Goal: Transaction & Acquisition: Purchase product/service

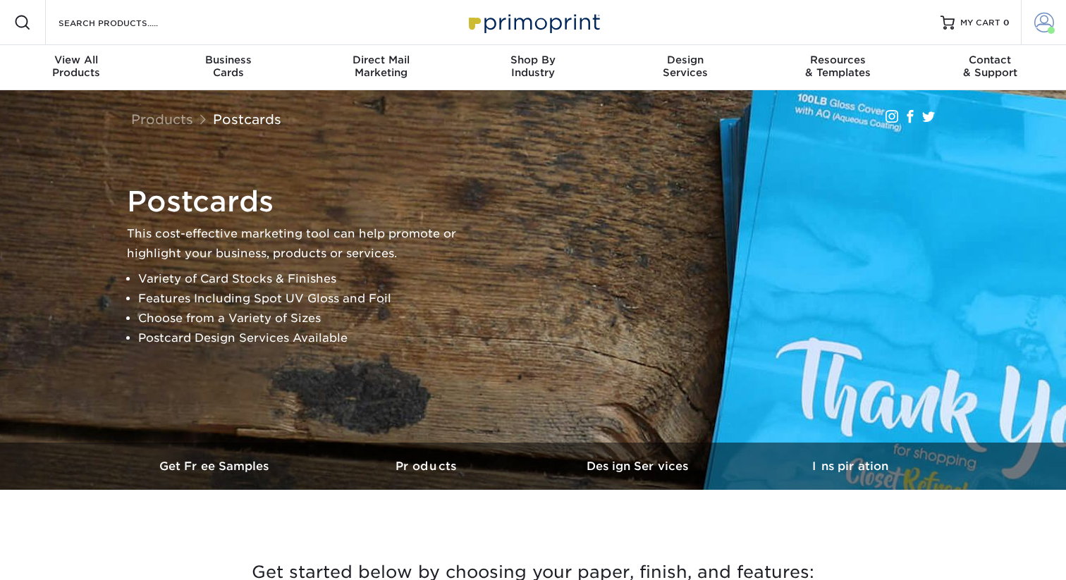
click at [1045, 25] on span at bounding box center [1044, 23] width 20 height 20
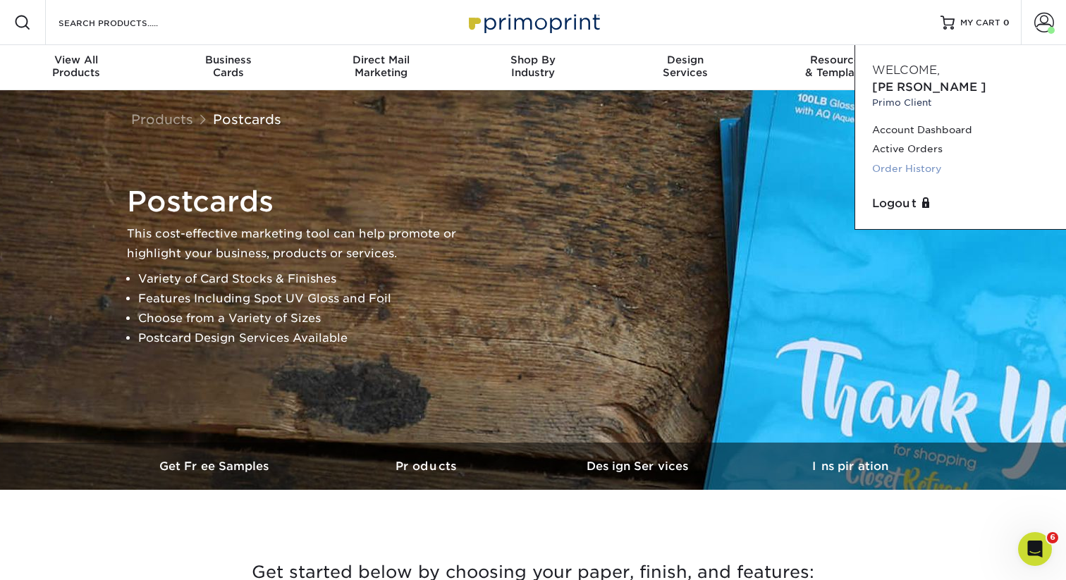
click at [901, 159] on link "Order History" at bounding box center [960, 168] width 177 height 19
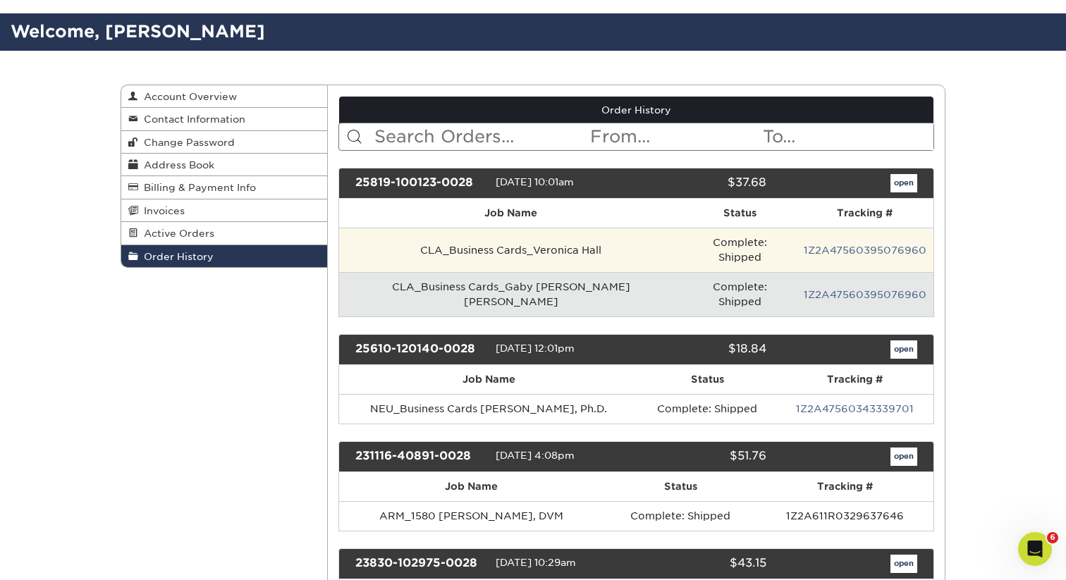
scroll to position [80, 0]
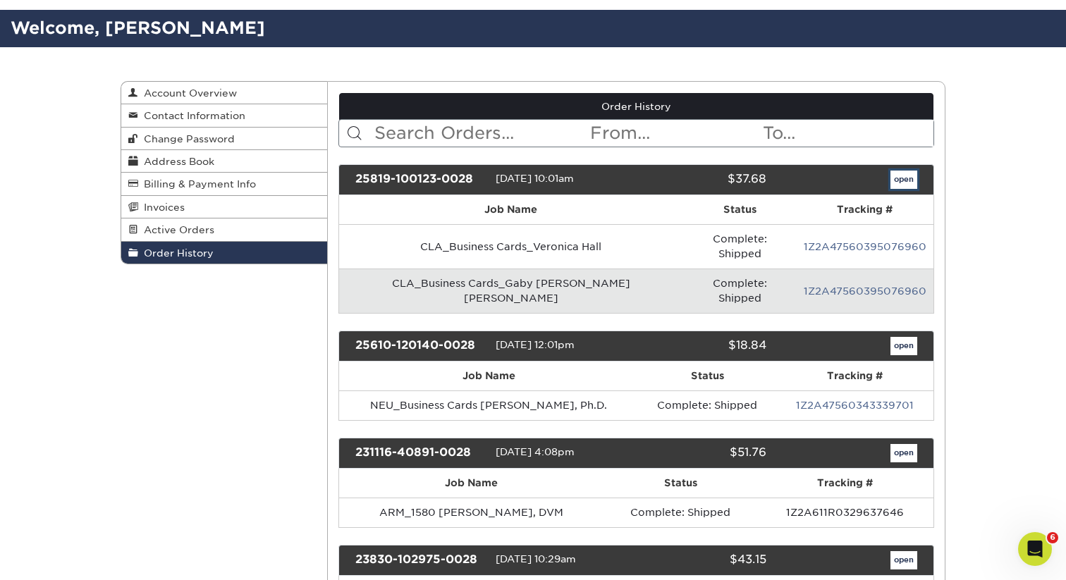
click at [903, 181] on link "open" at bounding box center [903, 180] width 27 height 18
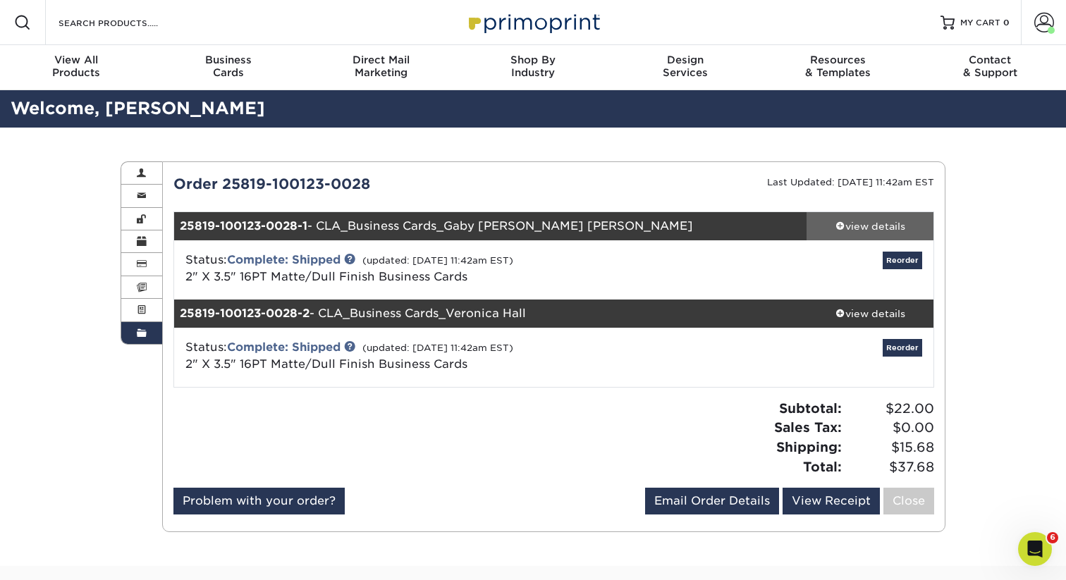
click at [868, 223] on div "view details" at bounding box center [869, 226] width 127 height 14
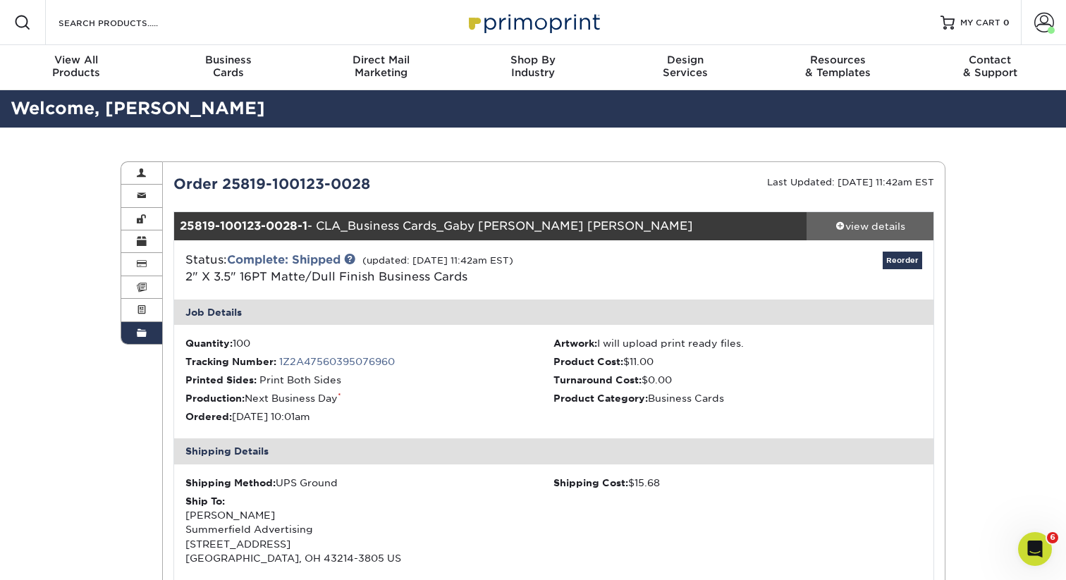
click at [868, 223] on div "view details" at bounding box center [869, 226] width 127 height 14
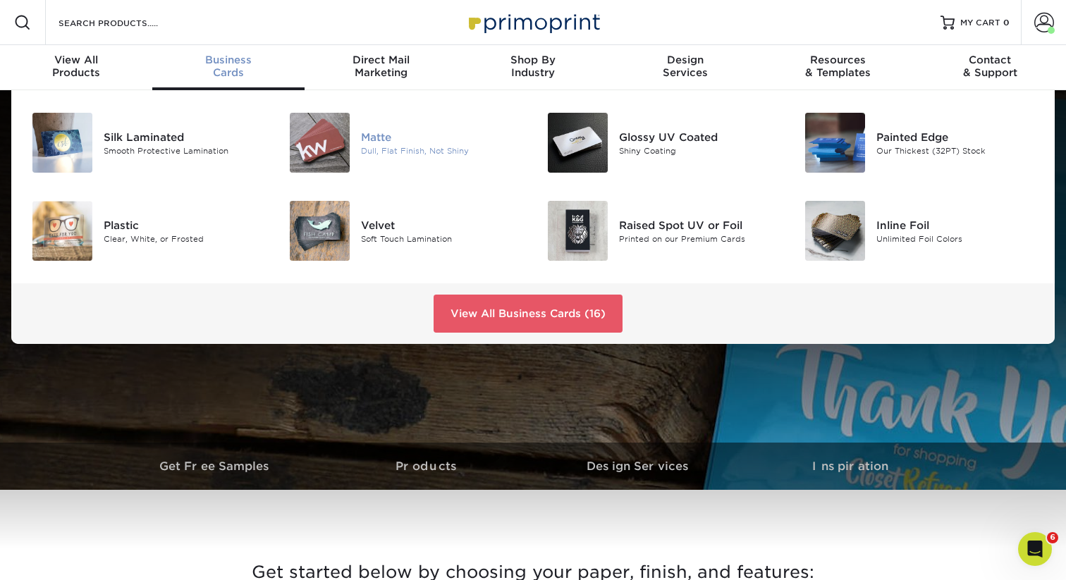
click at [440, 148] on div "Dull, Flat Finish, Not Shiny" at bounding box center [441, 150] width 161 height 12
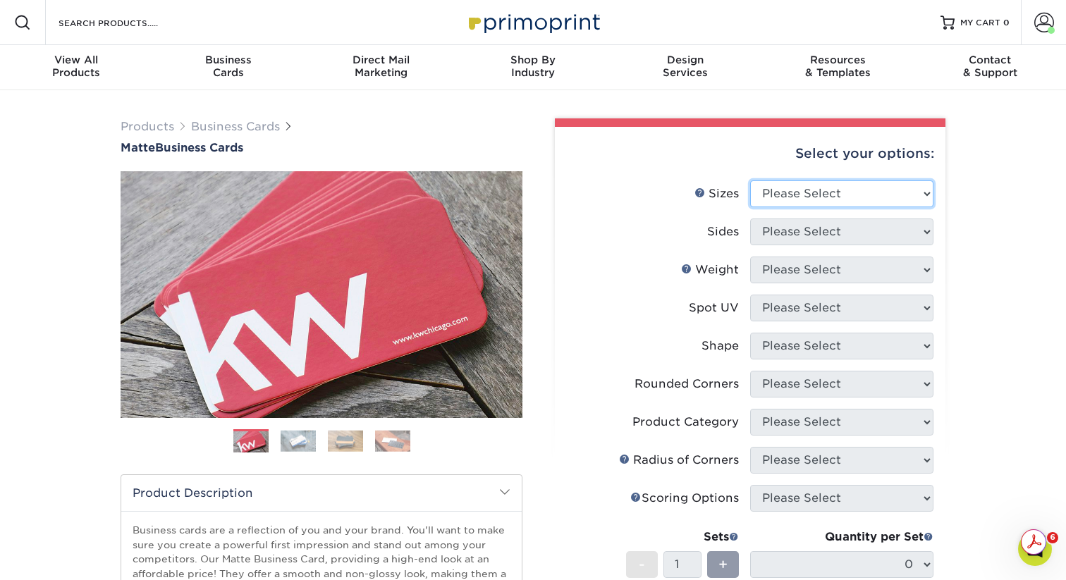
click at [806, 197] on select "Please Select 1.5" x 3.5" - Mini 1.75" x 3.5" - Mini 2" x 2" - Square 2" x 3" -…" at bounding box center [841, 193] width 183 height 27
select select "2.00x3.50"
click at [750, 180] on select "Please Select 1.5" x 3.5" - Mini 1.75" x 3.5" - Mini 2" x 2" - Square 2" x 3" -…" at bounding box center [841, 193] width 183 height 27
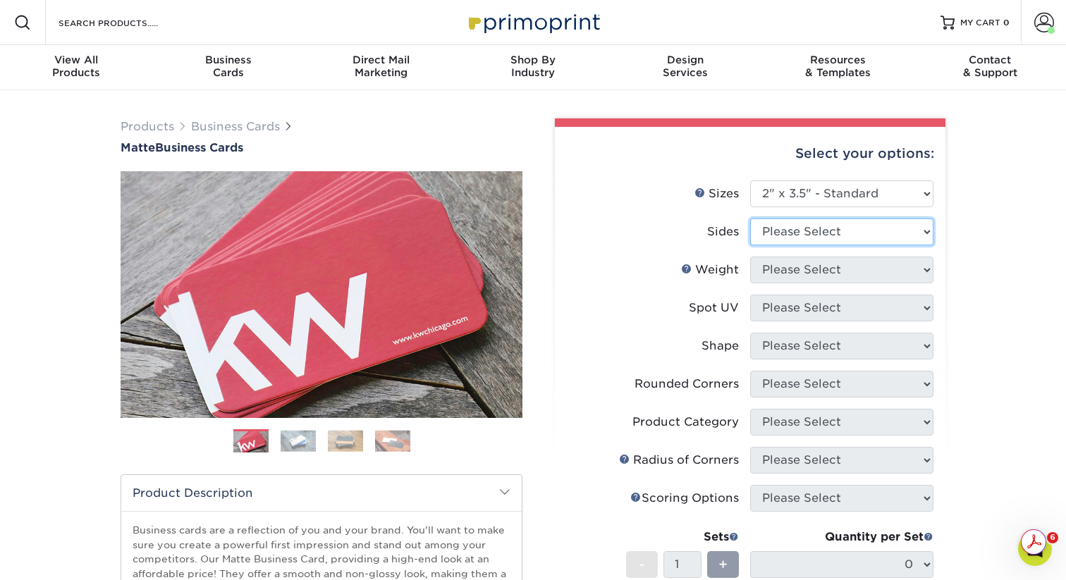
click at [820, 232] on select "Please Select Print Both Sides Print Front Only" at bounding box center [841, 231] width 183 height 27
select select "13abbda7-1d64-4f25-8bb2-c179b224825d"
click at [750, 218] on select "Please Select Print Both Sides Print Front Only" at bounding box center [841, 231] width 183 height 27
click at [798, 270] on select "Please Select" at bounding box center [841, 270] width 183 height 27
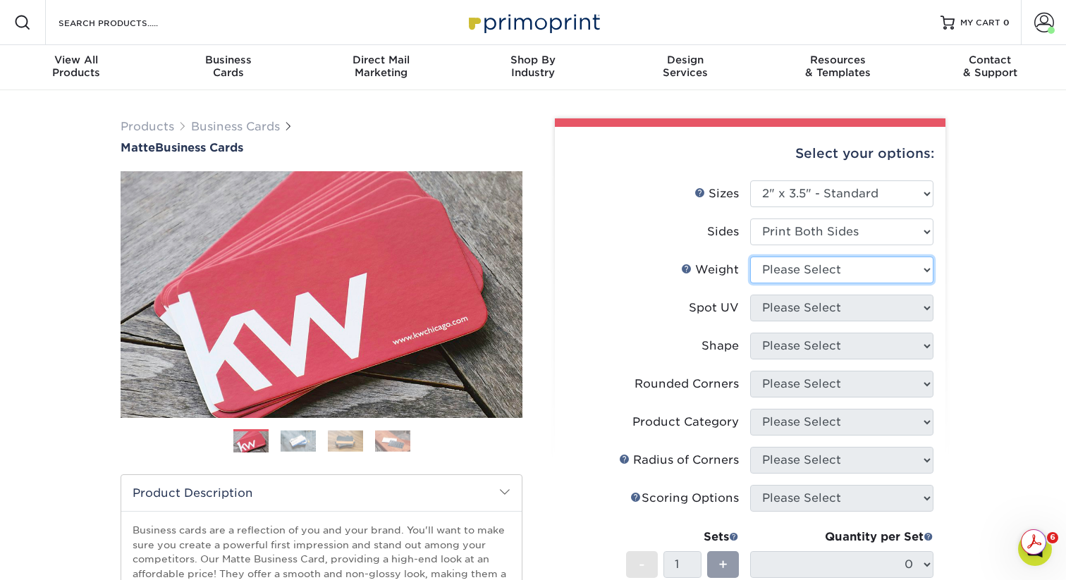
select select "16PT"
click at [750, 257] on select "Please Select 16PT 14PT" at bounding box center [841, 270] width 183 height 27
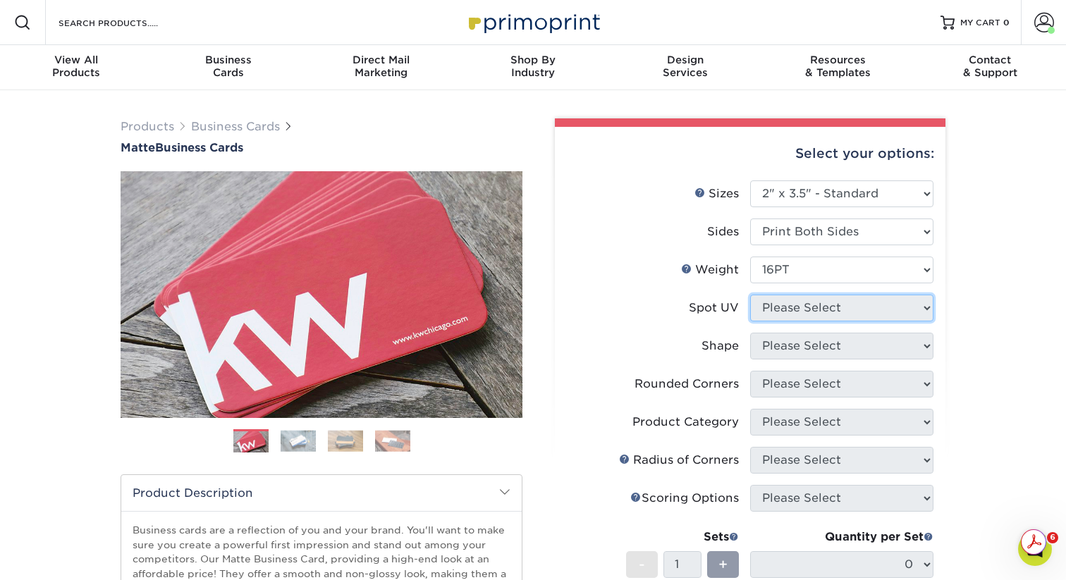
click at [789, 298] on select "Please Select No Spot UV Front and Back (Both Sides) Front Only Back Only" at bounding box center [841, 308] width 183 height 27
select select "3"
click at [750, 295] on select "Please Select No Spot UV Front and Back (Both Sides) Front Only Back Only" at bounding box center [841, 308] width 183 height 27
click at [0, 0] on select at bounding box center [0, 0] width 0 height 0
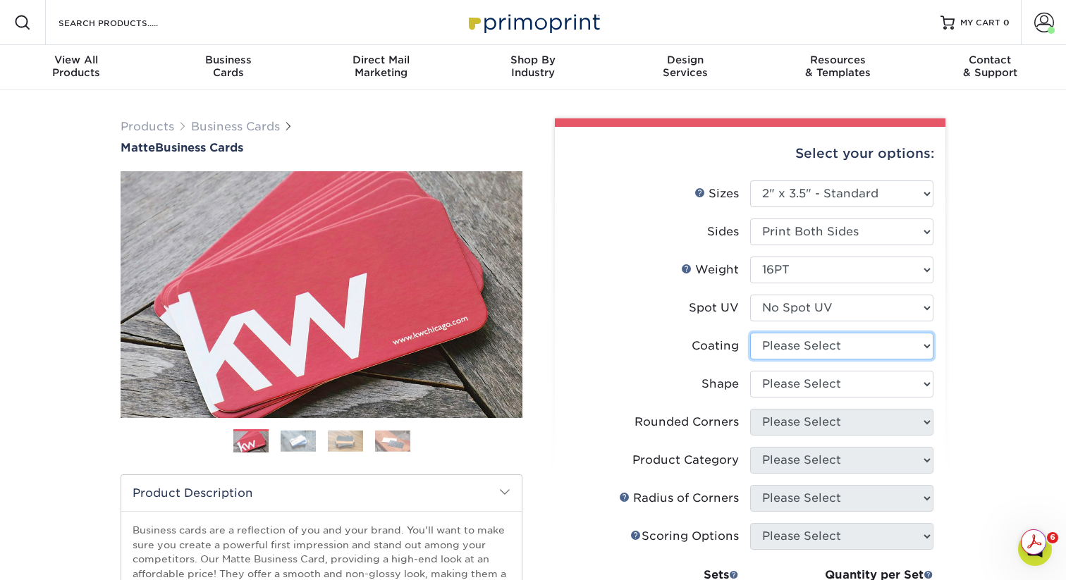
select select "121bb7b5-3b4d-429f-bd8d-bbf80e953313"
click at [750, 333] on select at bounding box center [841, 346] width 183 height 27
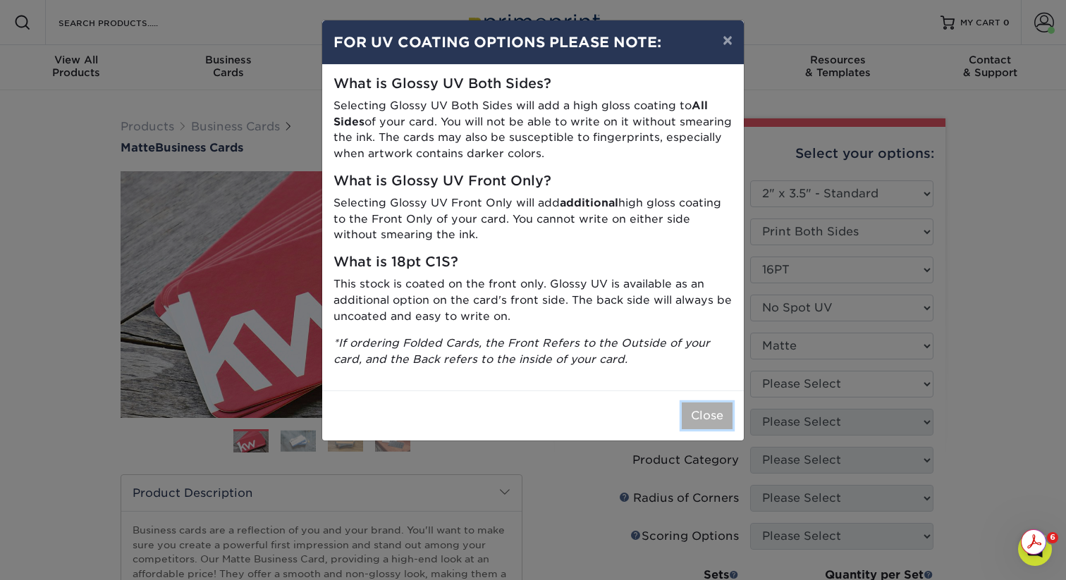
click at [711, 415] on button "Close" at bounding box center [707, 415] width 51 height 27
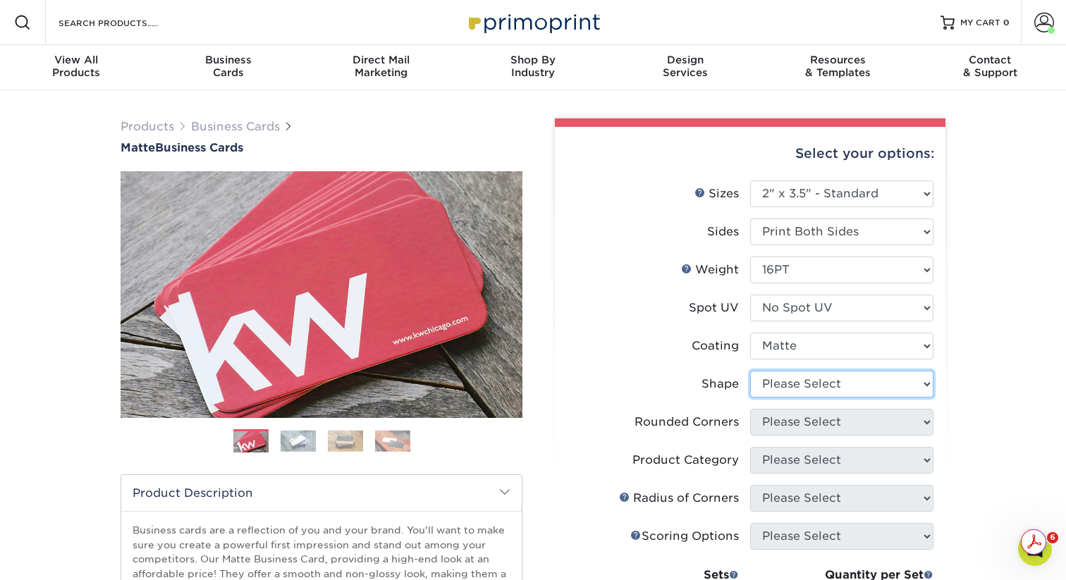
click at [793, 381] on select "Please Select Standard Oval" at bounding box center [841, 384] width 183 height 27
select select "standard"
click at [750, 371] on select "Please Select Standard Oval" at bounding box center [841, 384] width 183 height 27
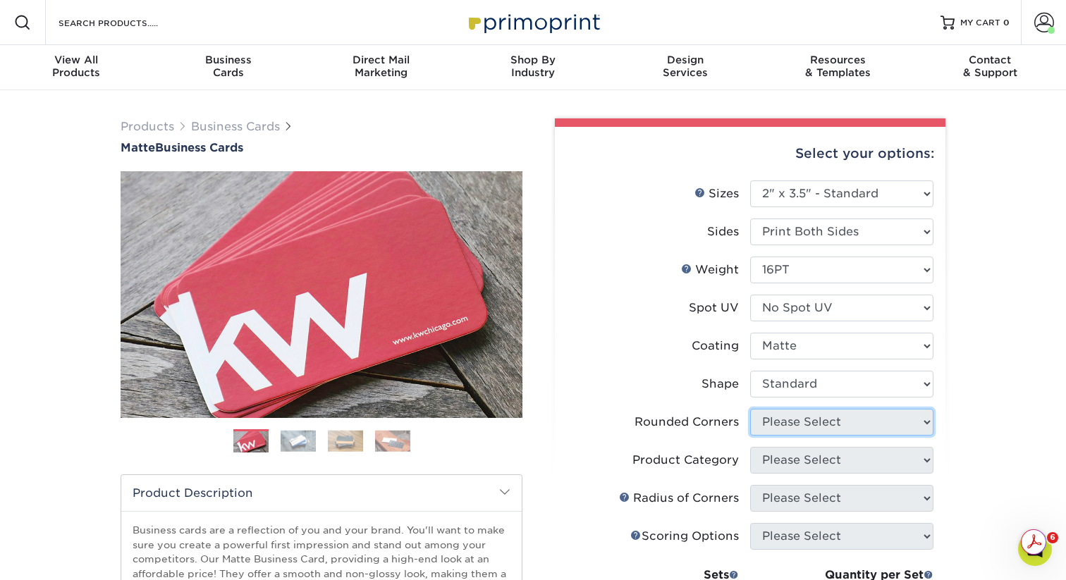
click at [783, 424] on select "Please Select Yes - Round 2 Corners Yes - Round 4 Corners No" at bounding box center [841, 422] width 183 height 27
select select "0"
click at [750, 409] on select "Please Select Yes - Round 2 Corners Yes - Round 4 Corners No" at bounding box center [841, 422] width 183 height 27
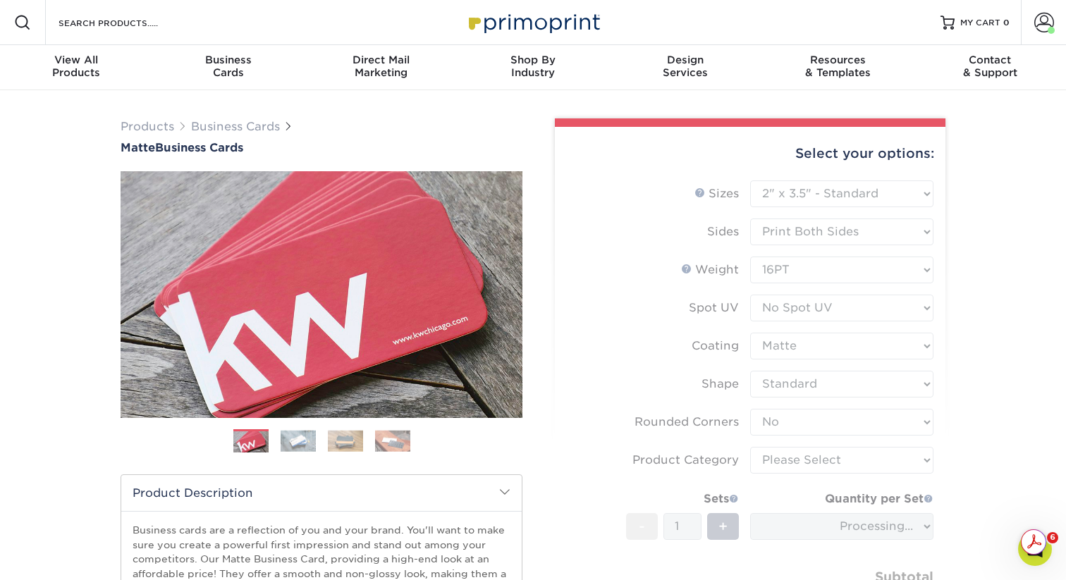
click at [791, 459] on form "Sizes Help Sizes Please Select 1.5" x 3.5" - Mini 1.75" x 3.5" - Mini 2" x 2" -…" at bounding box center [750, 414] width 368 height 469
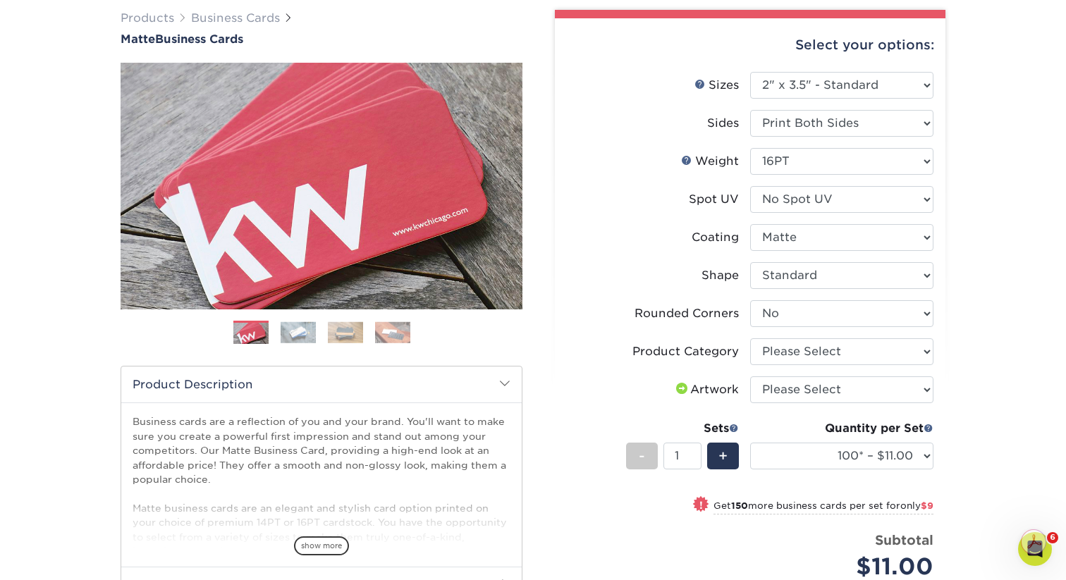
scroll to position [120, 0]
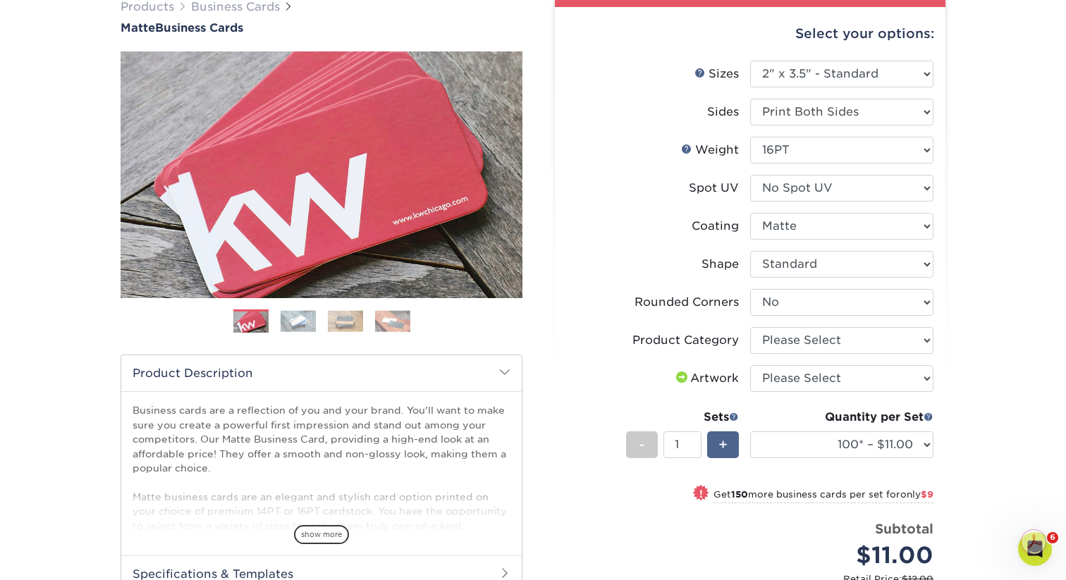
click at [720, 444] on span "+" at bounding box center [722, 444] width 9 height 21
type input "2"
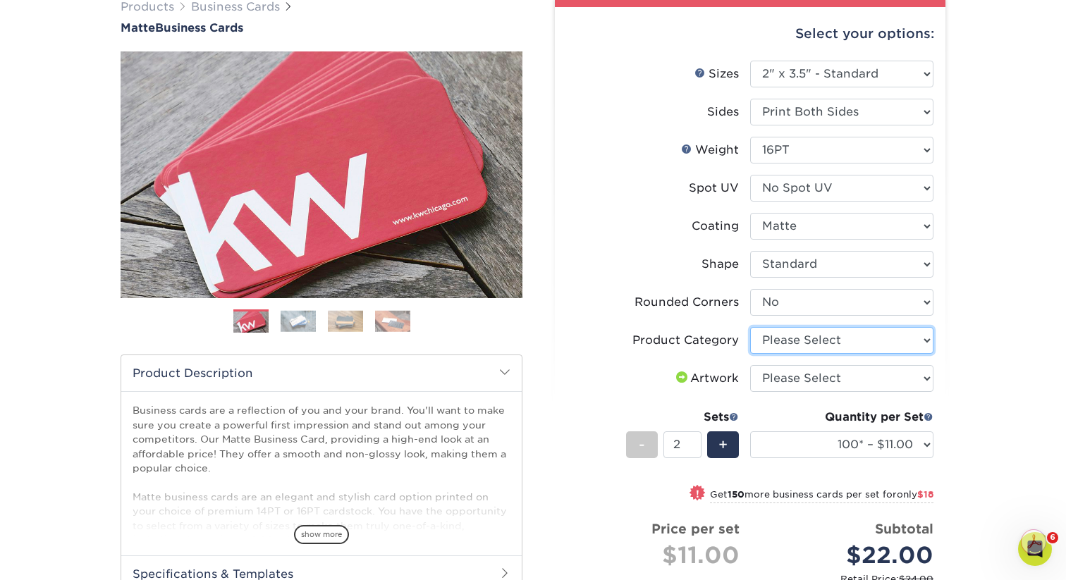
click at [818, 344] on select "Please Select Business Cards" at bounding box center [841, 340] width 183 height 27
select select "3b5148f1-0588-4f88-a218-97bcfdce65c1"
click at [750, 327] on select "Please Select Business Cards" at bounding box center [841, 340] width 183 height 27
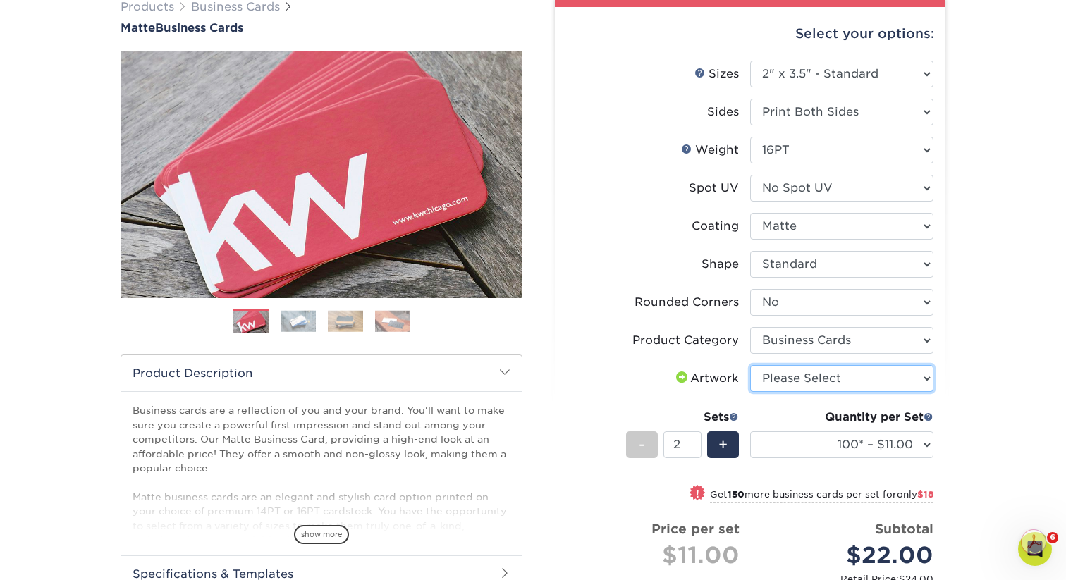
click at [810, 378] on select "Please Select I will upload files I need a design - $100" at bounding box center [841, 378] width 183 height 27
select select "upload"
click at [750, 365] on select "Please Select I will upload files I need a design - $100" at bounding box center [841, 378] width 183 height 27
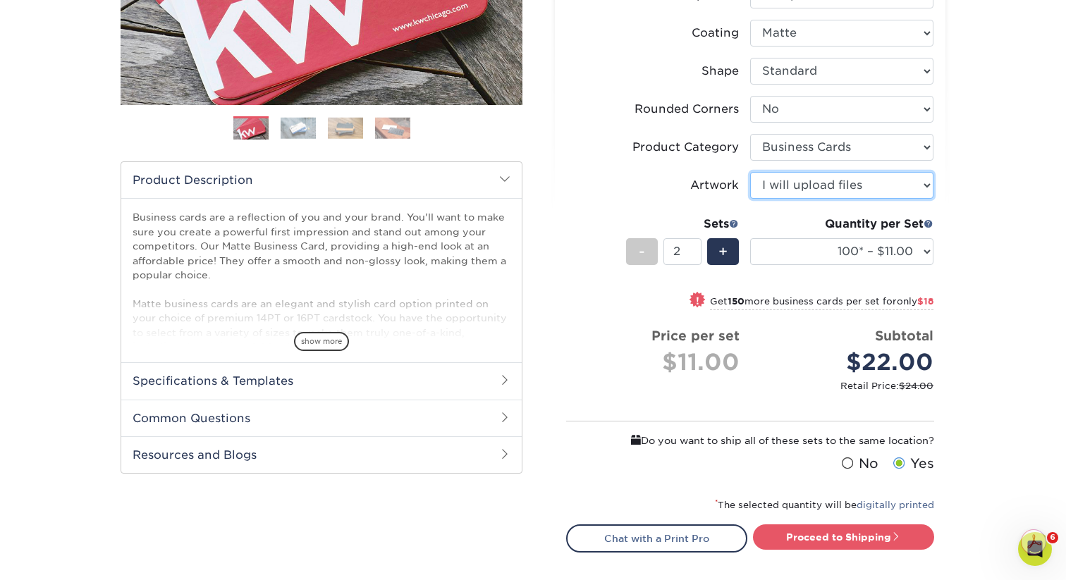
scroll to position [374, 0]
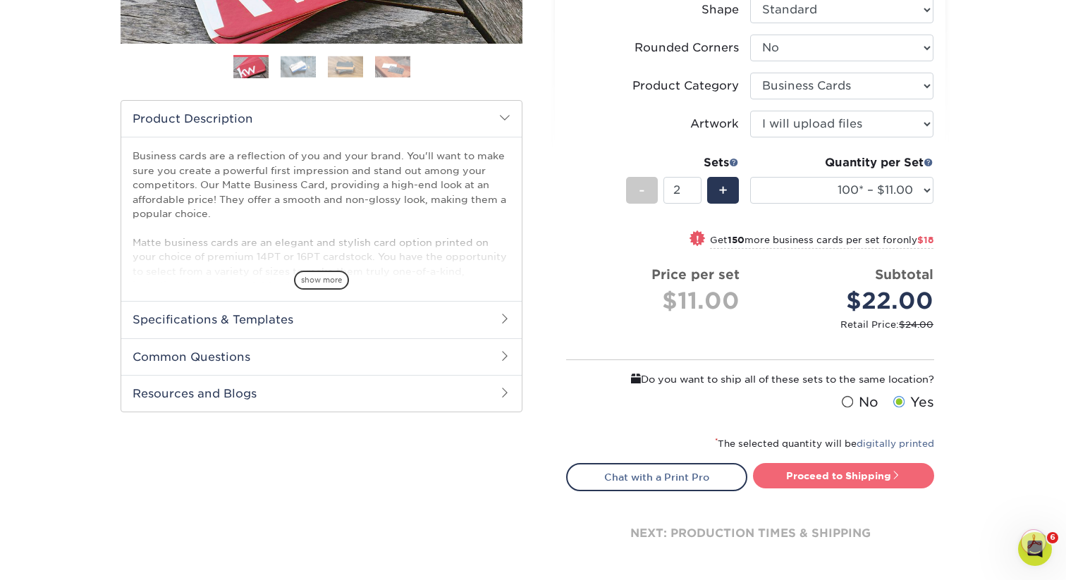
click at [814, 476] on link "Proceed to Shipping" at bounding box center [843, 475] width 181 height 25
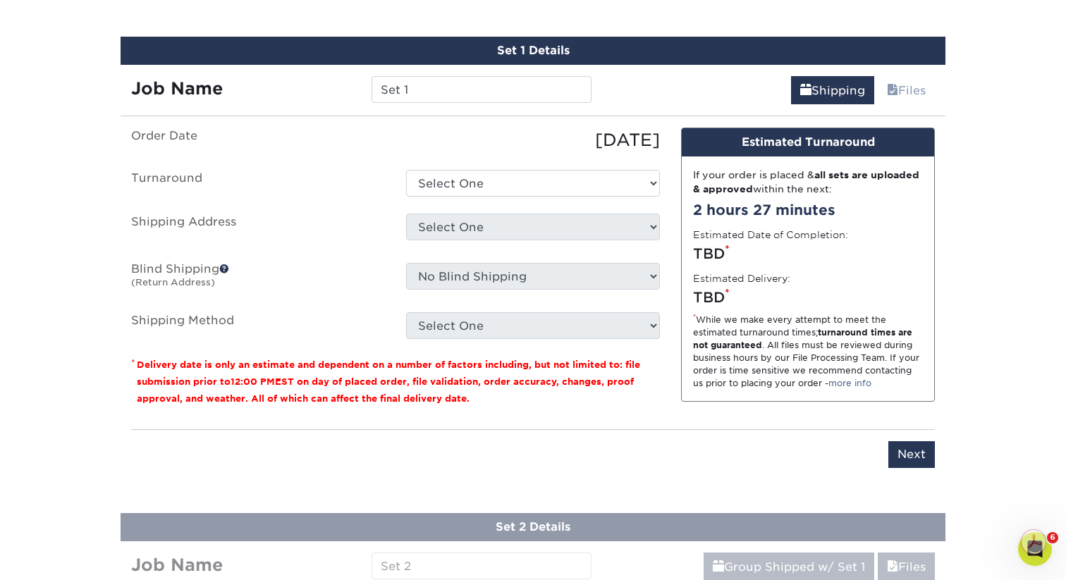
scroll to position [875, 0]
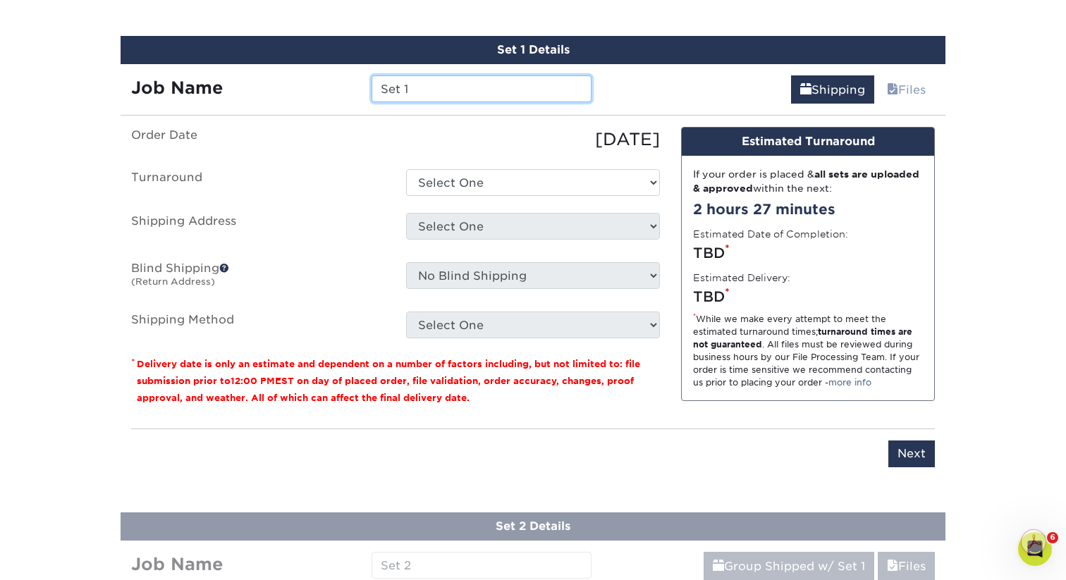
click at [458, 96] on input "Set 1" at bounding box center [480, 88] width 219 height 27
type input "CLA_Business Cards_SteveStOnge"
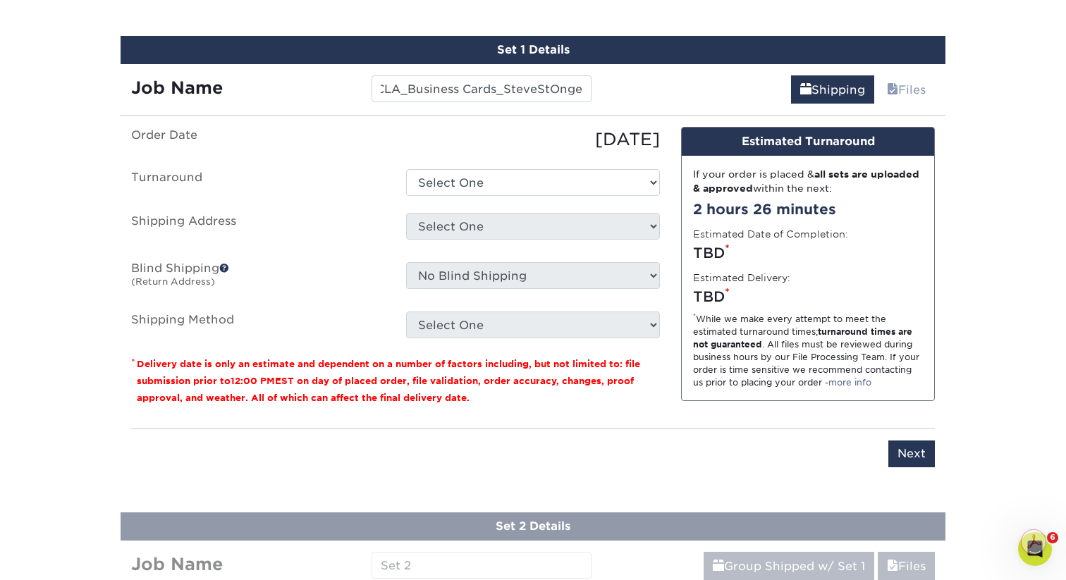
scroll to position [0, 0]
click at [504, 195] on ul "Order Date 09/23/2025 Turnaround Select One 2-4 Business Days 2 Day Next Busine…" at bounding box center [395, 232] width 529 height 211
click at [505, 189] on select "Select One 2-4 Business Days 2 Day Next Business Day" at bounding box center [533, 182] width 254 height 27
select select "64c822c2-3af2-41d2-bec4-d4207c89befa"
click at [406, 169] on select "Select One 2-4 Business Days 2 Day Next Business Day" at bounding box center [533, 182] width 254 height 27
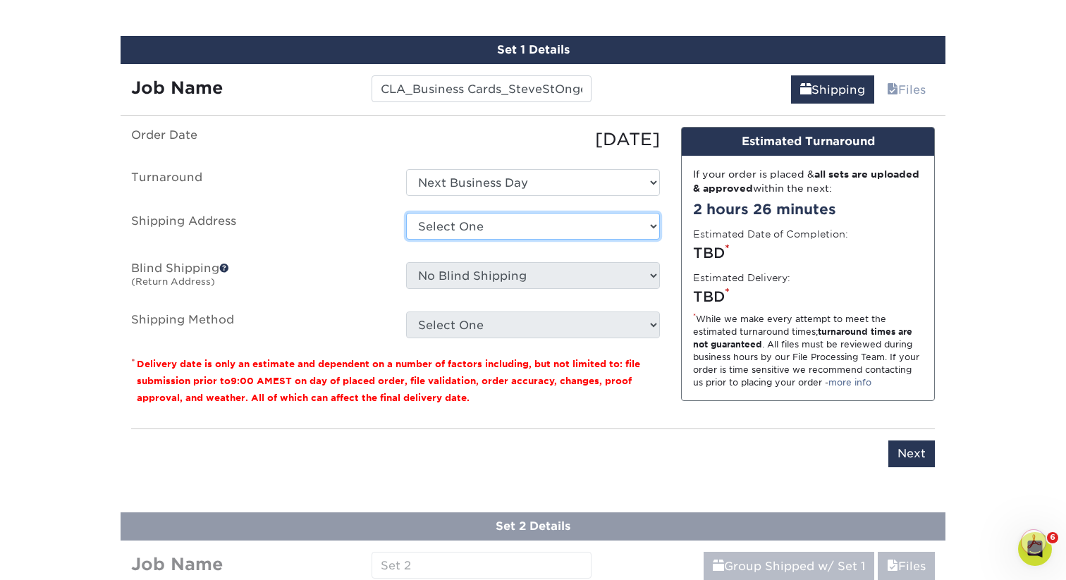
click at [501, 226] on select "Select One ACR Consulting Services Dawn Blessing San Fran DSC Columbus DSC Port…" at bounding box center [533, 226] width 254 height 27
select select "newaddress"
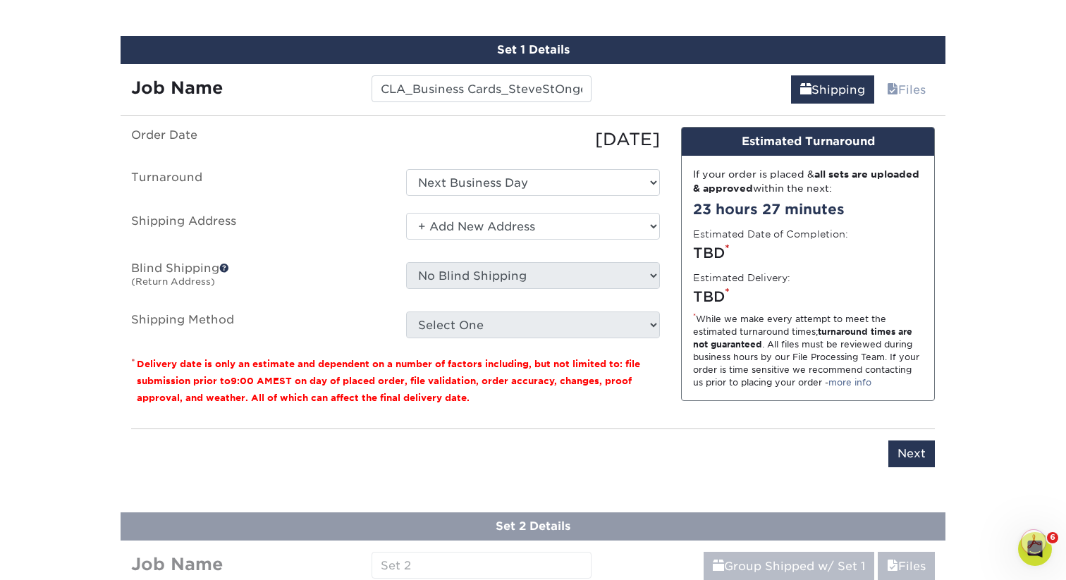
click at [406, 213] on select "Select One ACR Consulting Services Dawn Blessing San Fran DSC Columbus DSC Port…" at bounding box center [533, 226] width 254 height 27
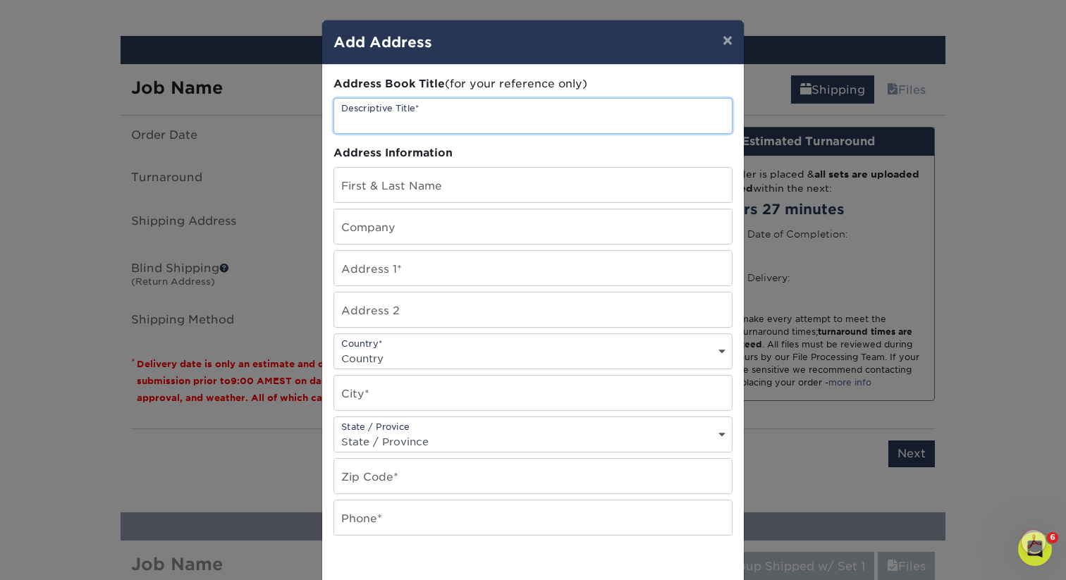
click at [434, 111] on input "text" at bounding box center [533, 116] width 398 height 35
type input "Genetica Creative - Clintonville"
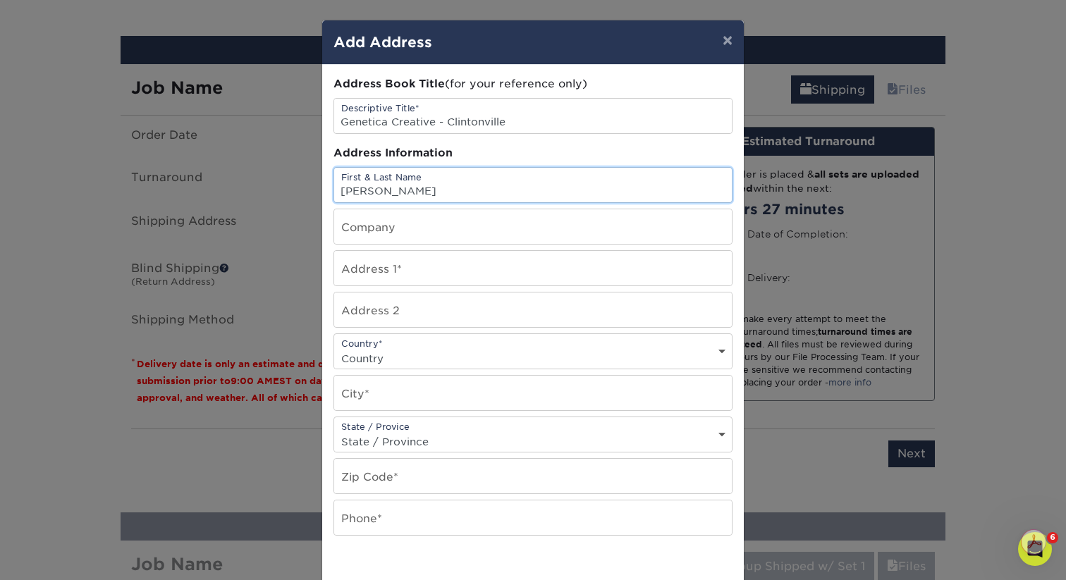
type input "Andrew Summerfield"
type input "Genetica Creative"
type input "329 East Dunedin Rd"
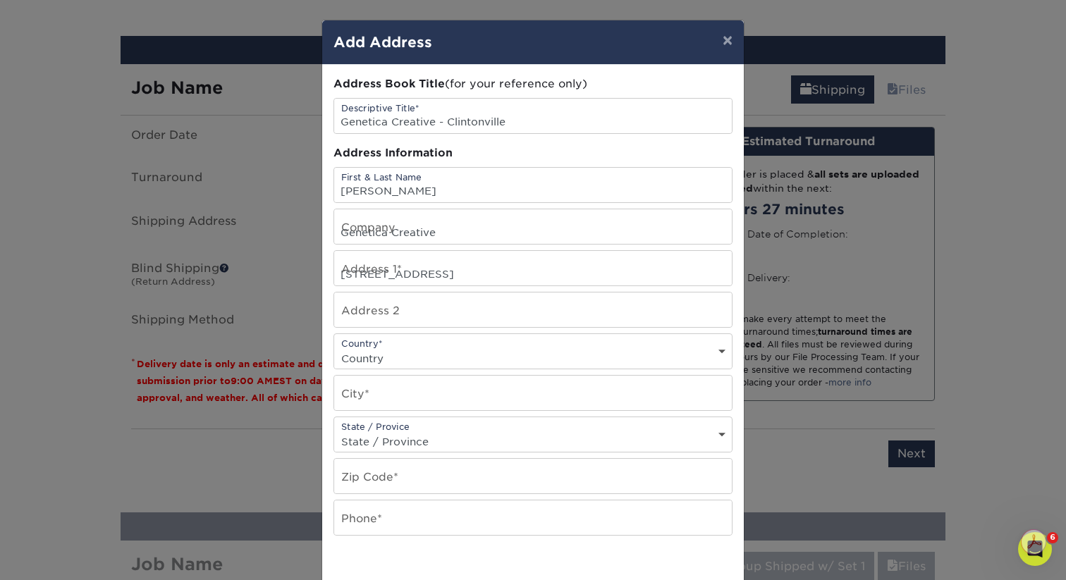
select select "US"
type input "Columbus"
select select "OH"
type input "43214"
type input "6145061931"
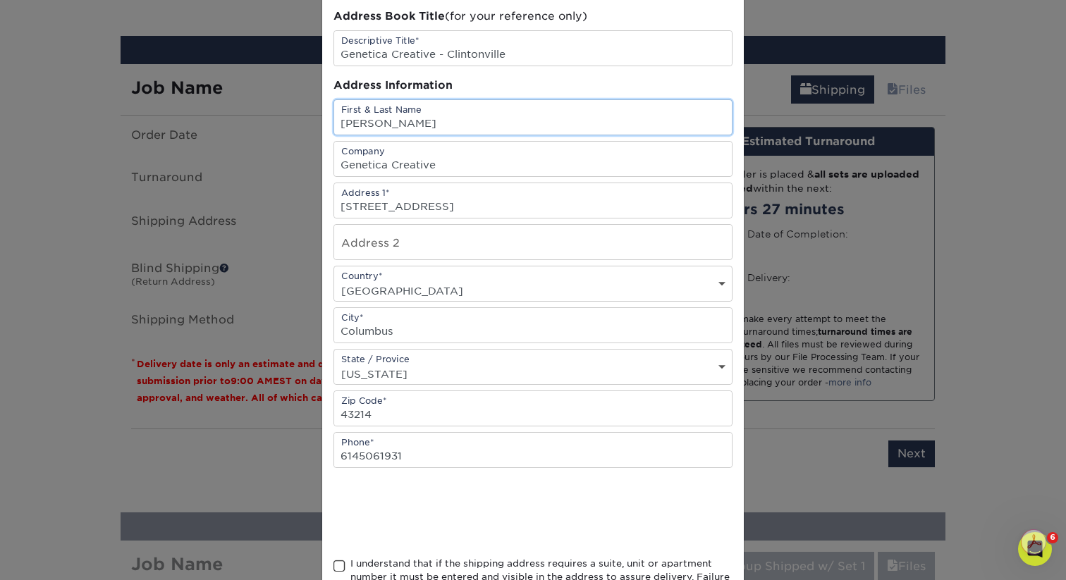
scroll to position [136, 0]
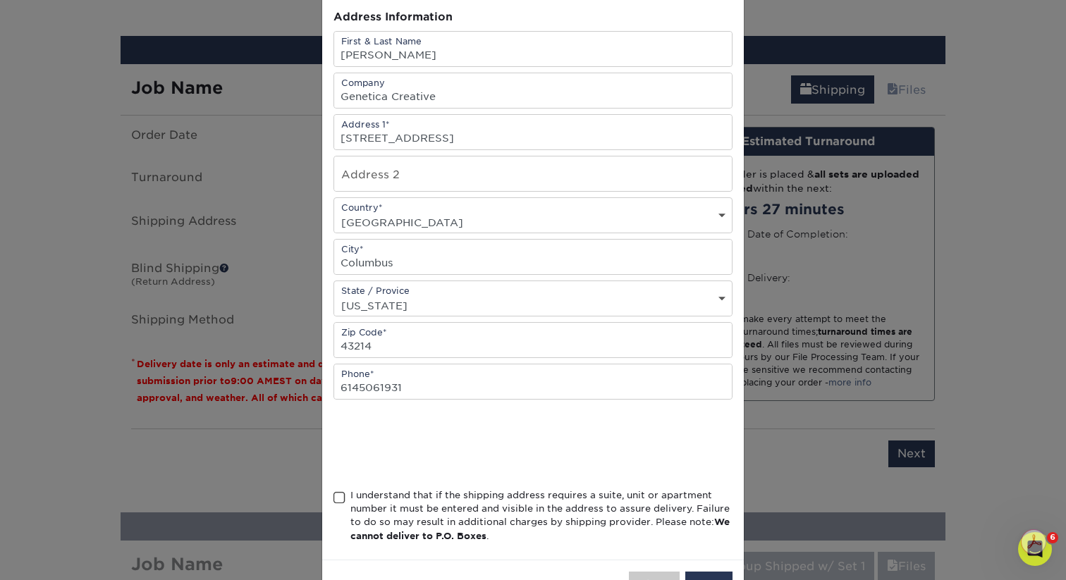
click at [340, 498] on span at bounding box center [339, 497] width 12 height 13
click at [0, 0] on input "I understand that if the shipping address requires a suite, unit or apartment n…" at bounding box center [0, 0] width 0 height 0
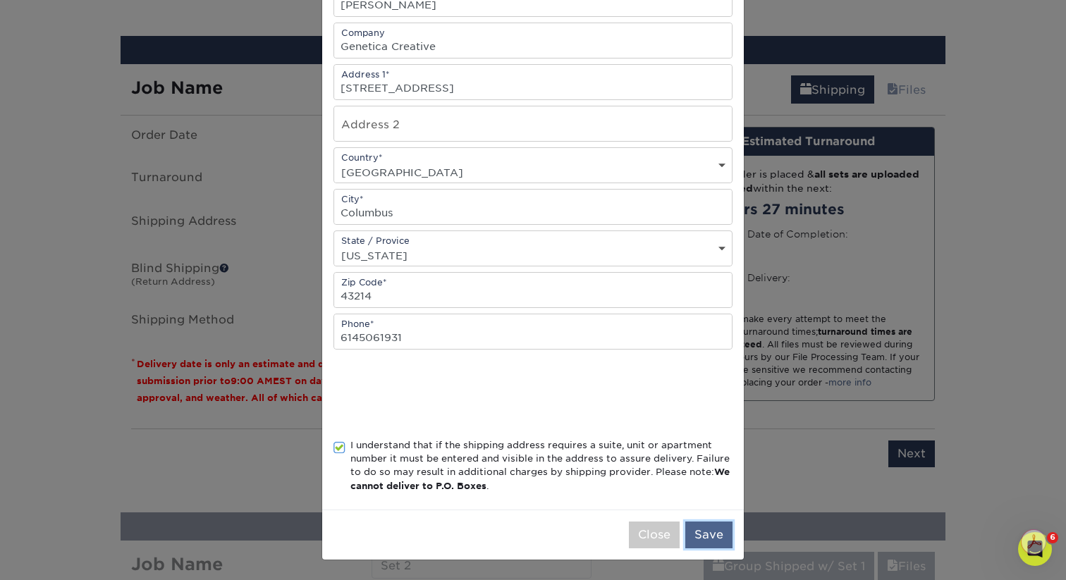
click at [719, 539] on button "Save" at bounding box center [708, 535] width 47 height 27
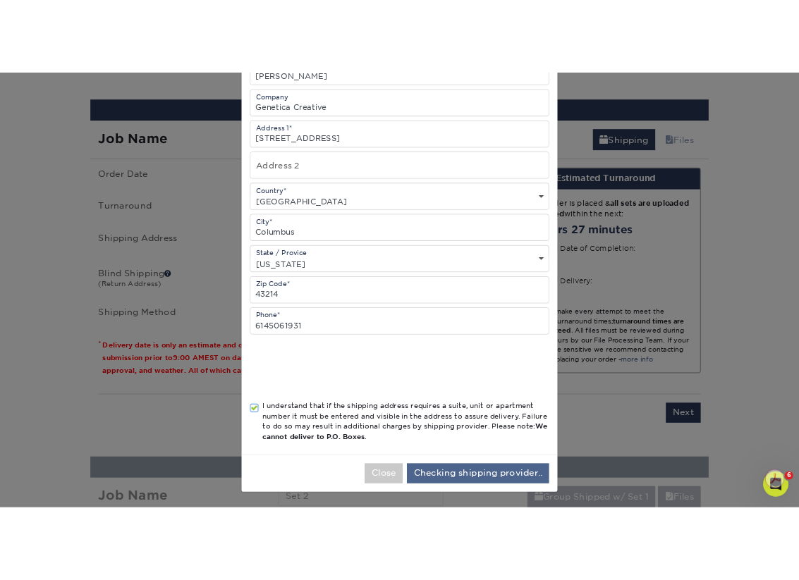
scroll to position [0, 0]
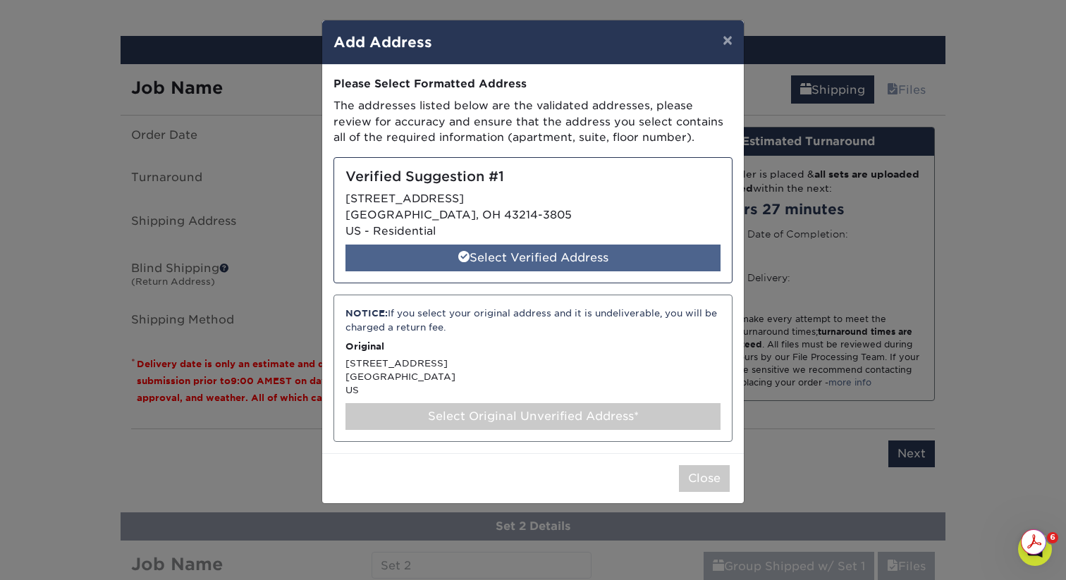
click at [549, 250] on div "Select Verified Address" at bounding box center [532, 258] width 375 height 27
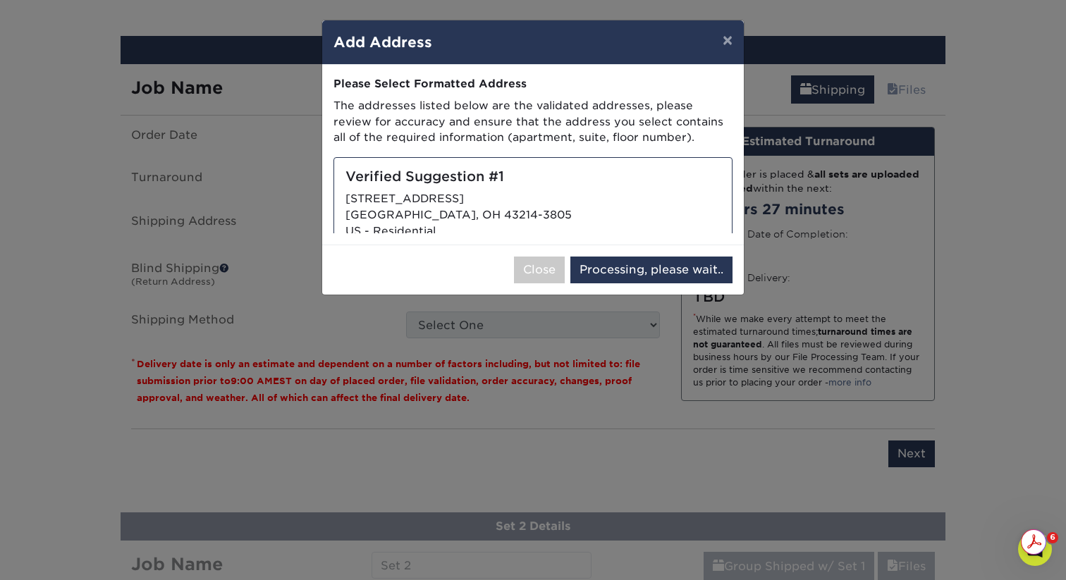
select select "286249"
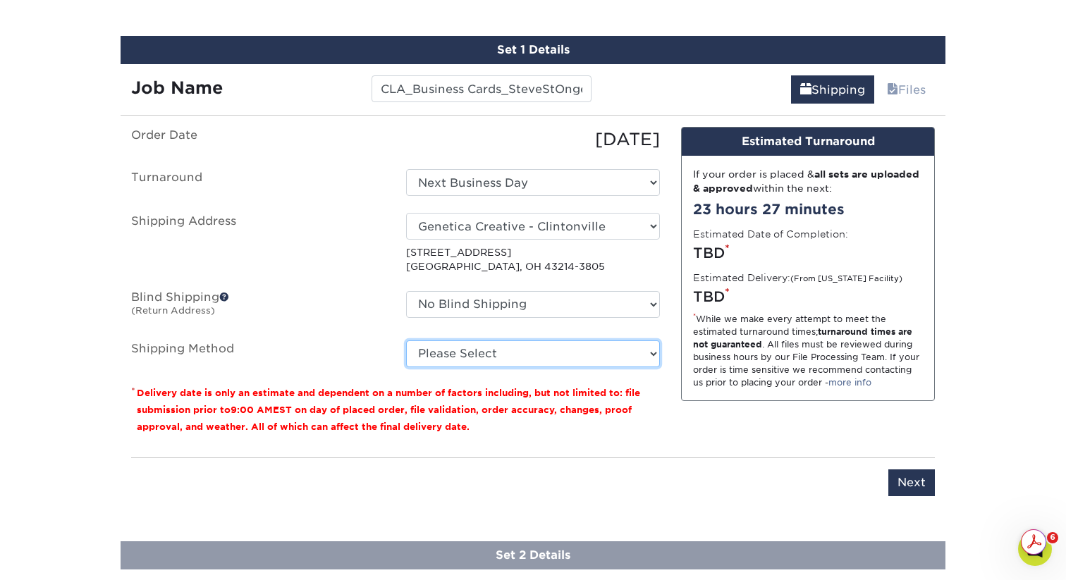
click at [467, 349] on select "Please Select Ground Shipping (+$15.68) 3 Day Shipping Service (+$20.06) 2 Day …" at bounding box center [533, 353] width 254 height 27
click at [406, 340] on select "Please Select Ground Shipping (+$15.68) 3 Day Shipping Service (+$20.06) 2 Day …" at bounding box center [533, 353] width 254 height 27
click at [487, 347] on select "Please Select Ground Shipping (+$15.68) 3 Day Shipping Service (+$20.06) 2 Day …" at bounding box center [533, 353] width 254 height 27
click at [406, 340] on select "Please Select Ground Shipping (+$15.68) 3 Day Shipping Service (+$20.06) 2 Day …" at bounding box center [533, 353] width 254 height 27
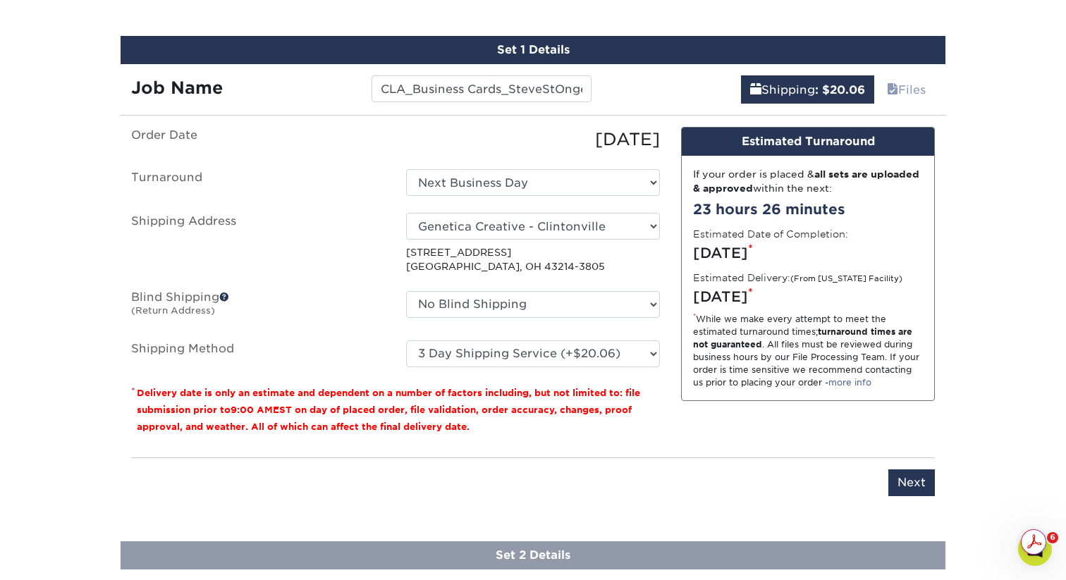
click at [488, 374] on fieldset "Order Date 09/23/2025 Turnaround Select One 2-4 Business Days 2 Day Next Busine…" at bounding box center [395, 255] width 529 height 257
click at [492, 355] on select "Please Select Ground Shipping (+$15.68) 3 Day Shipping Service (+$20.06) 2 Day …" at bounding box center [533, 353] width 254 height 27
select select "02"
click at [406, 340] on select "Please Select Ground Shipping (+$15.68) 3 Day Shipping Service (+$20.06) 2 Day …" at bounding box center [533, 353] width 254 height 27
click at [909, 475] on input "Next" at bounding box center [911, 482] width 47 height 27
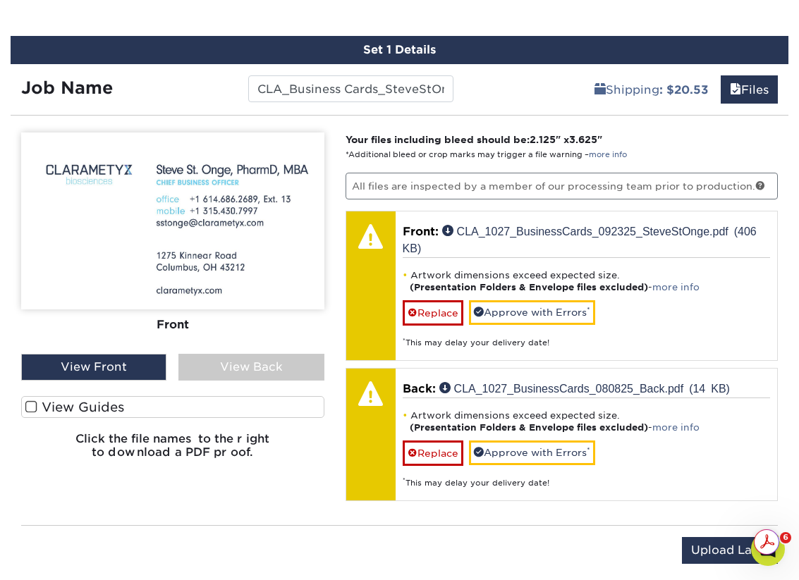
click at [273, 369] on div "View Back" at bounding box center [250, 367] width 145 height 27
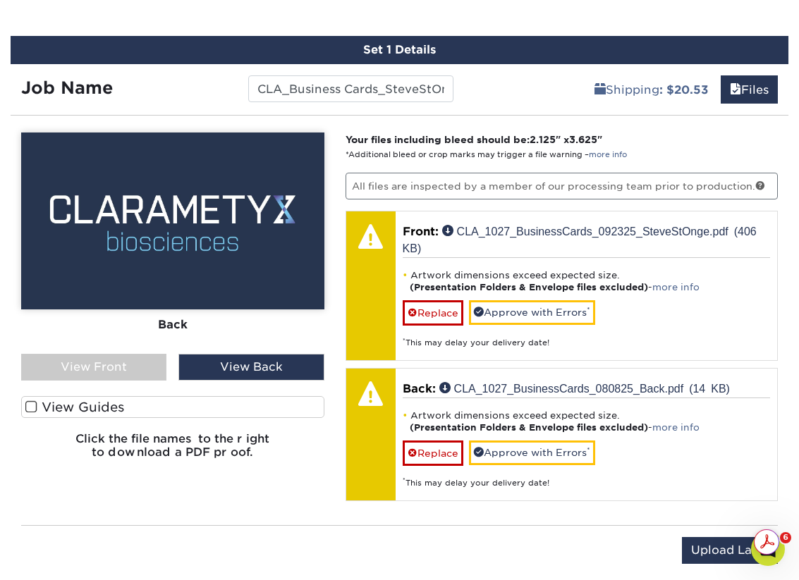
click at [117, 364] on div "View Front" at bounding box center [93, 367] width 145 height 27
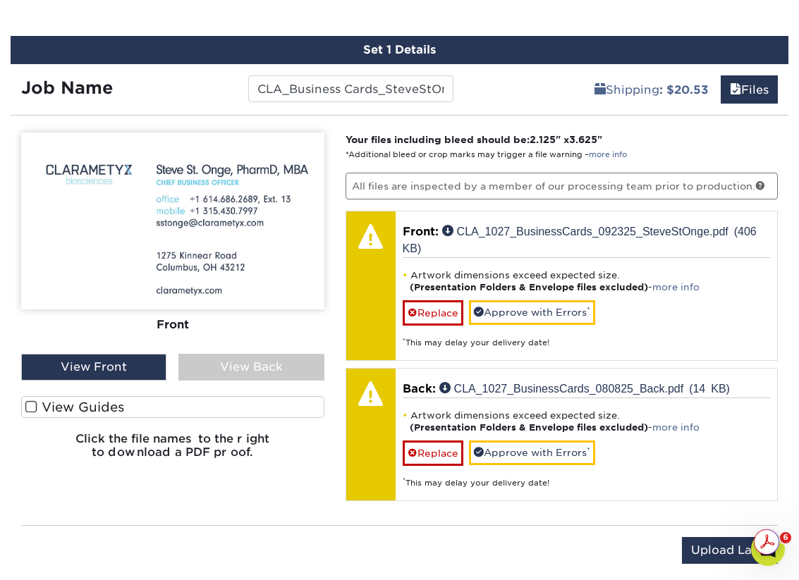
click at [91, 409] on label "View Guides" at bounding box center [172, 407] width 303 height 22
click at [0, 0] on input "View Guides" at bounding box center [0, 0] width 0 height 0
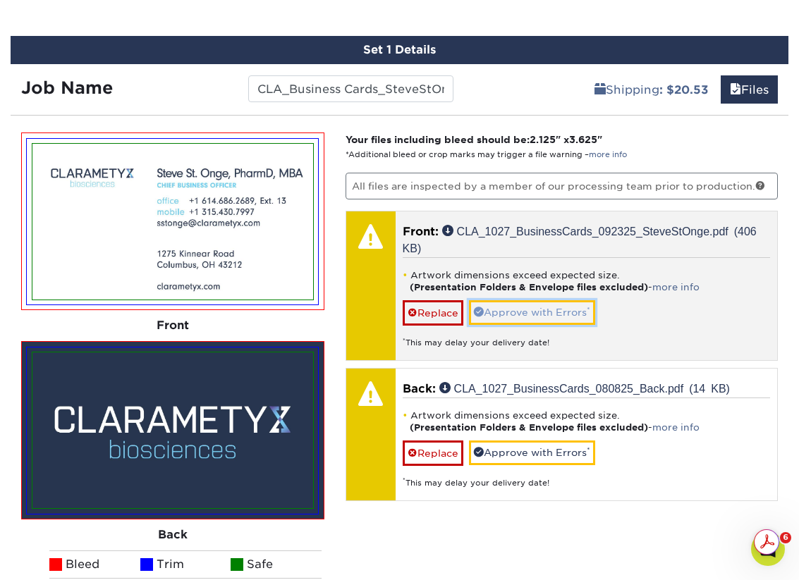
click at [557, 313] on link "Approve with Errors *" at bounding box center [532, 312] width 126 height 24
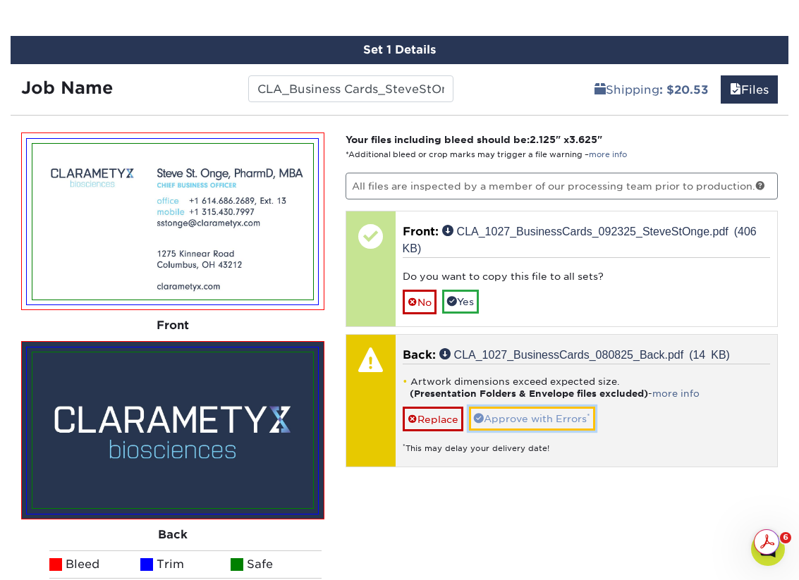
click at [517, 419] on link "Approve with Errors *" at bounding box center [532, 419] width 126 height 24
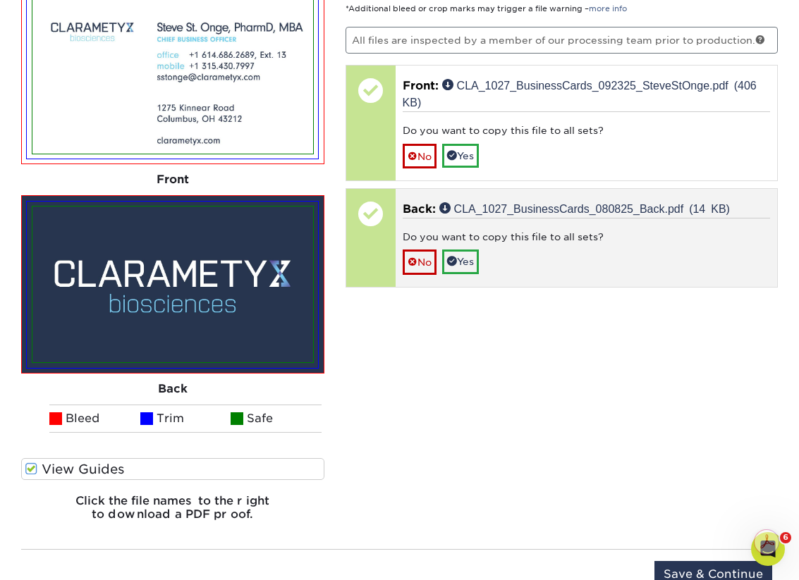
scroll to position [1023, 0]
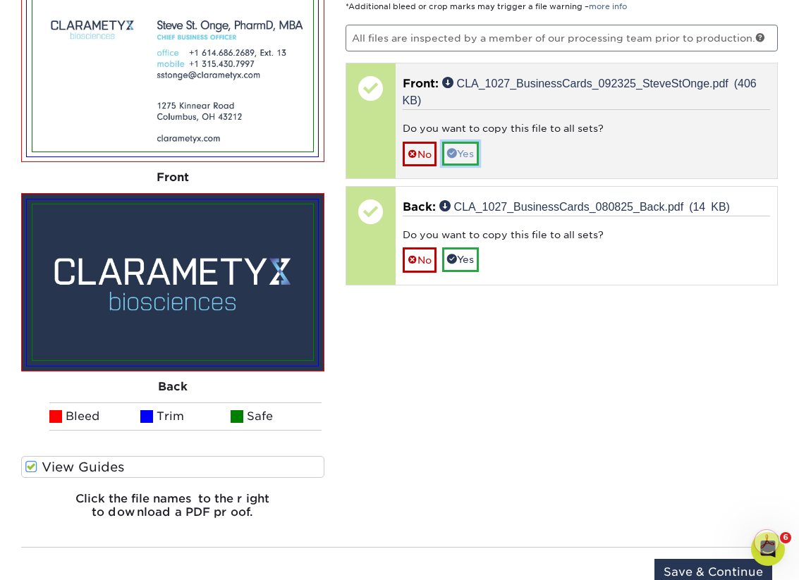
click at [474, 152] on link "Yes" at bounding box center [460, 154] width 37 height 24
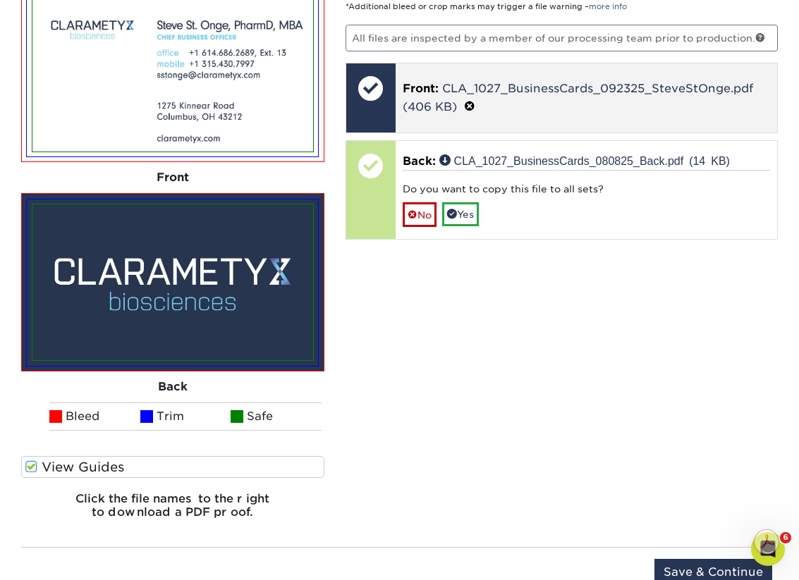
click at [469, 105] on span at bounding box center [469, 106] width 11 height 13
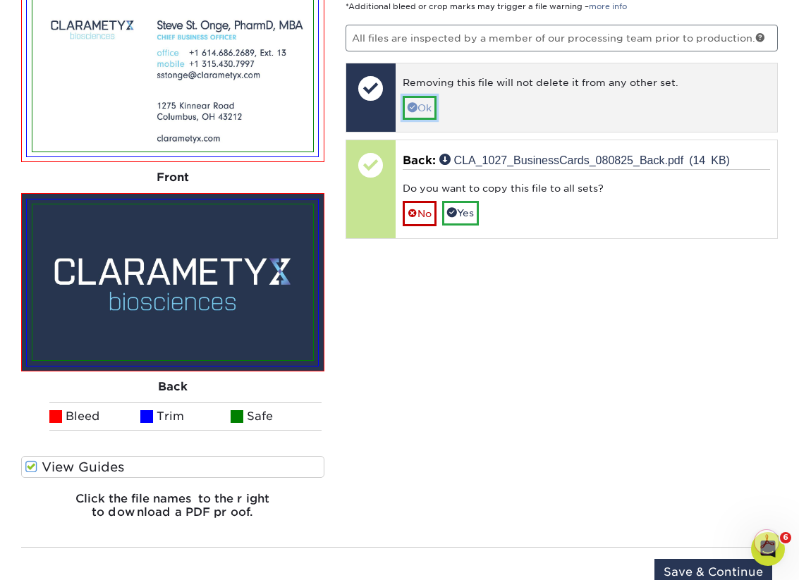
click at [421, 101] on link "Ok" at bounding box center [419, 108] width 34 height 24
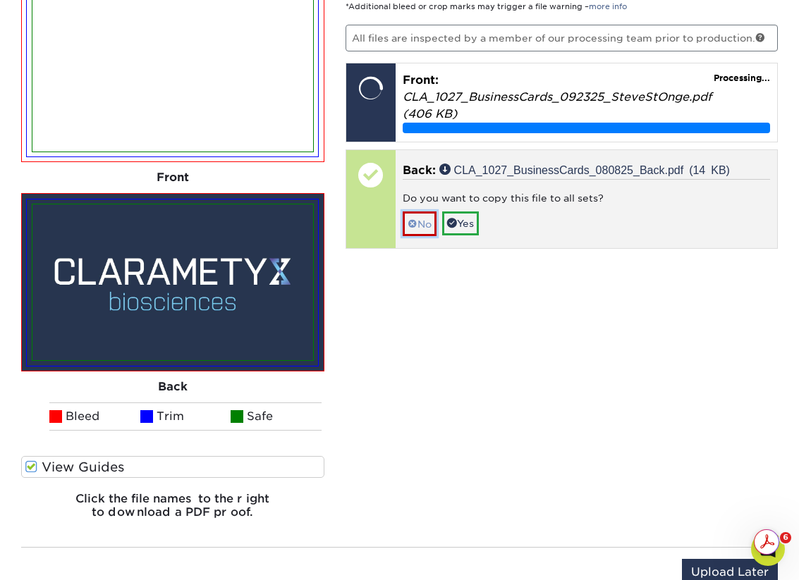
click at [418, 222] on link "No" at bounding box center [419, 223] width 34 height 25
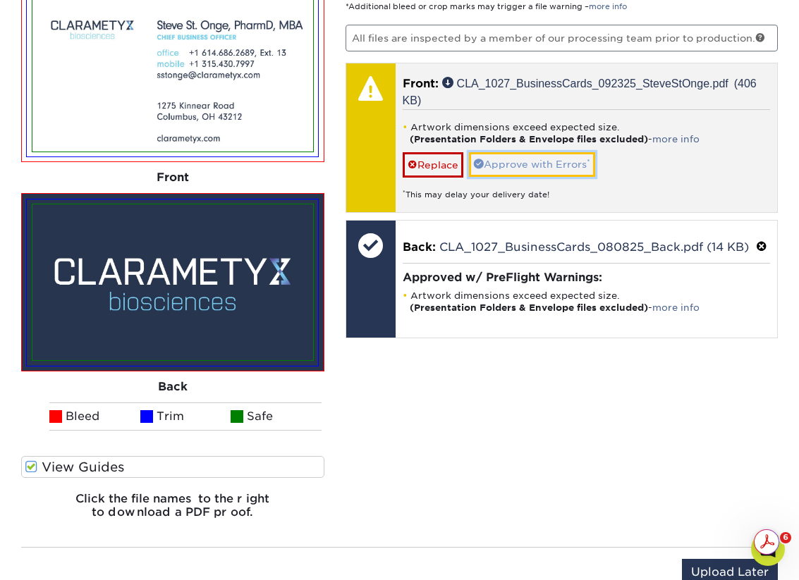
click at [532, 153] on link "Approve with Errors *" at bounding box center [532, 164] width 126 height 24
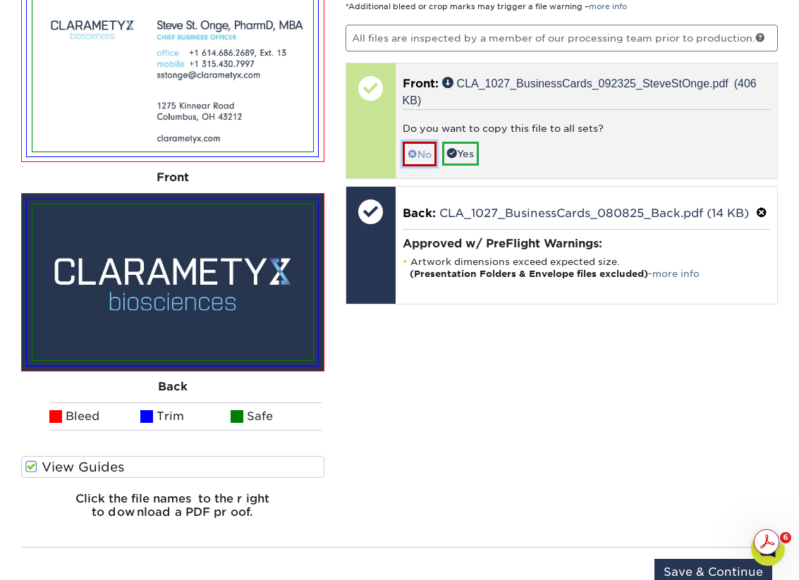
click at [422, 148] on link "No" at bounding box center [419, 154] width 34 height 25
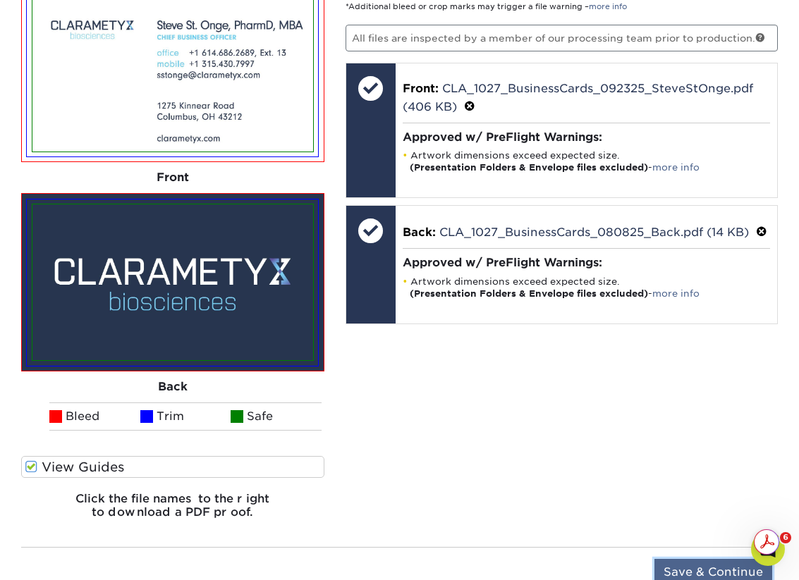
click at [684, 570] on input "Save & Continue" at bounding box center [713, 572] width 118 height 27
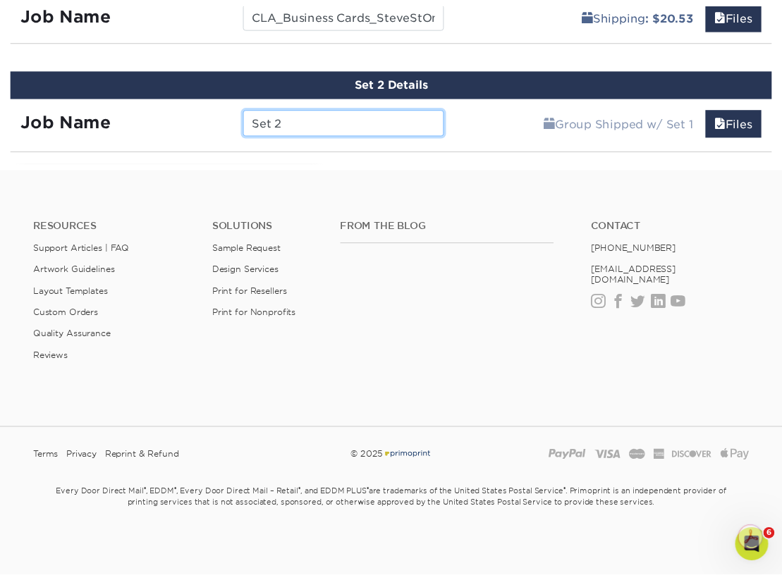
scroll to position [1009, 0]
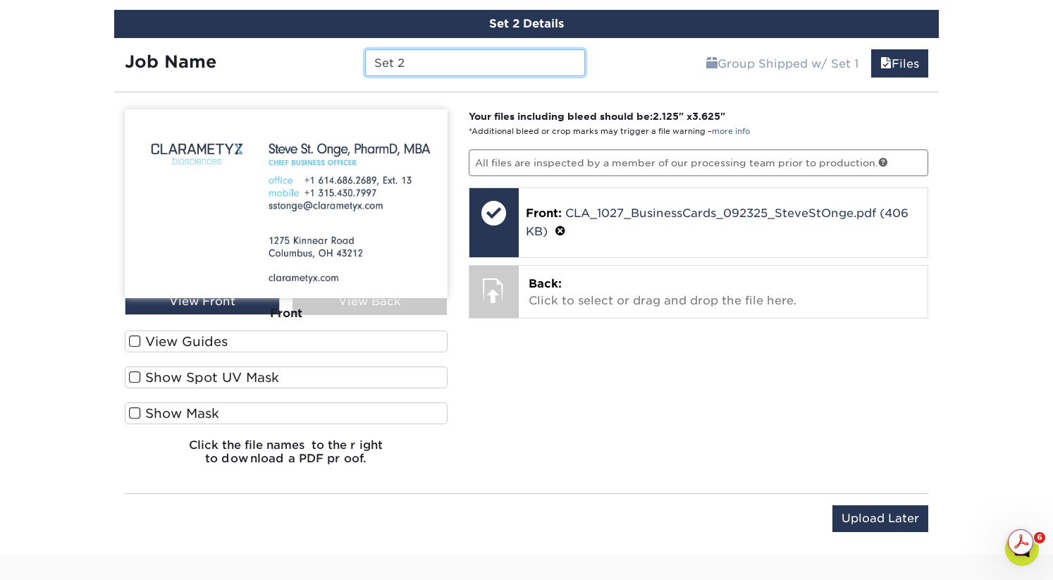
click at [408, 63] on input "Set 2" at bounding box center [474, 62] width 219 height 27
paste input "Brian Price,"
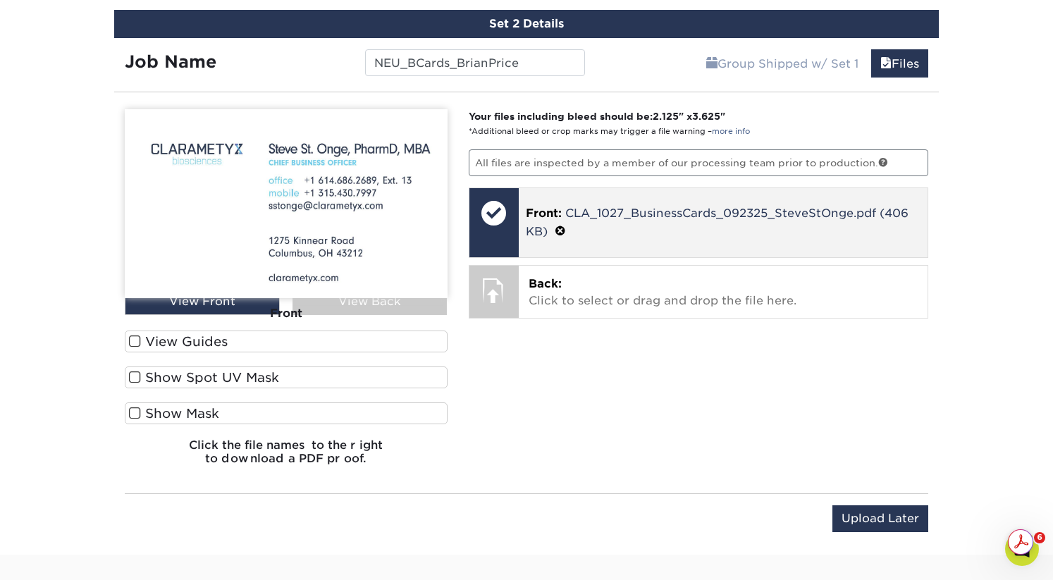
click at [560, 232] on span at bounding box center [560, 231] width 11 height 13
click at [548, 233] on link "Ok" at bounding box center [543, 233] width 34 height 24
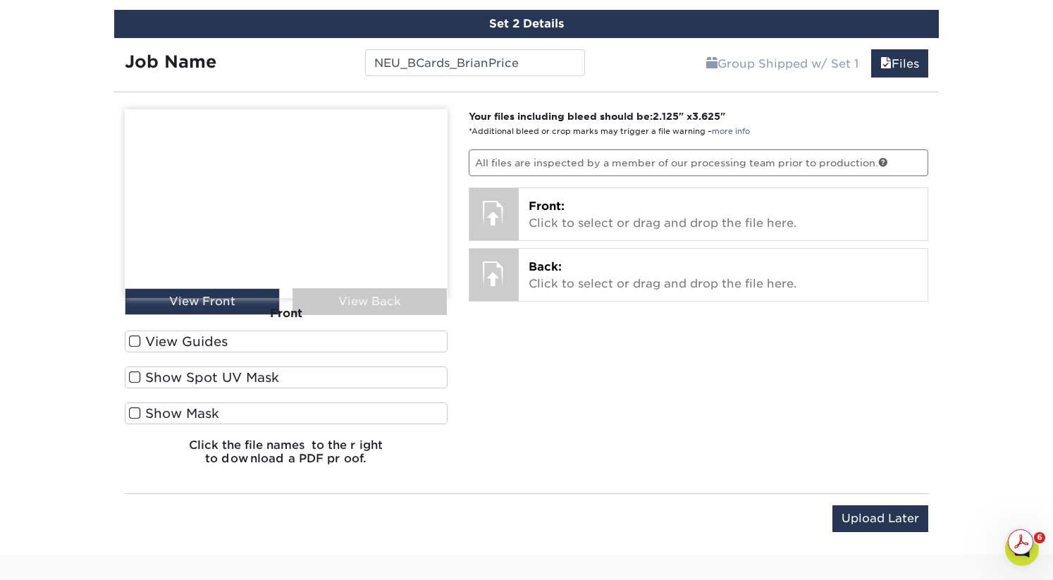
drag, startPoint x: 1050, startPoint y: 97, endPoint x: 1039, endPoint y: 97, distance: 11.3
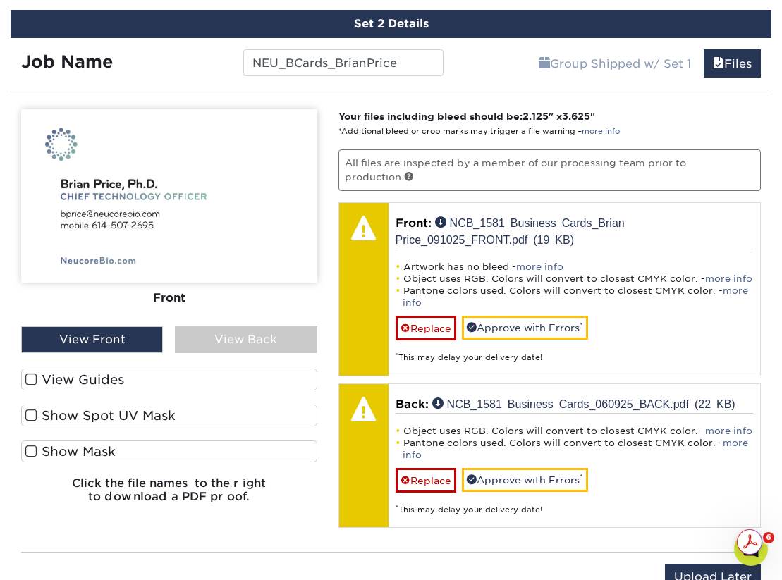
click at [54, 383] on label "View Guides" at bounding box center [169, 380] width 296 height 22
click at [0, 0] on input "View Guides" at bounding box center [0, 0] width 0 height 0
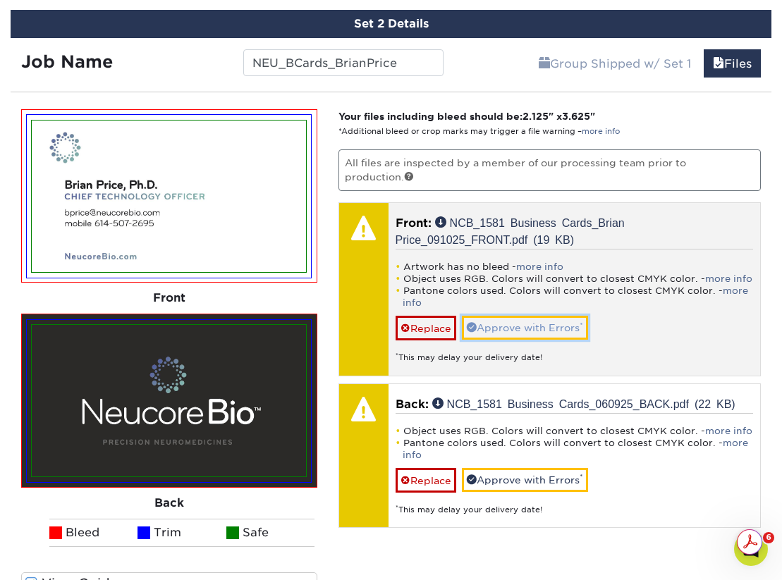
click at [510, 324] on link "Approve with Errors *" at bounding box center [525, 328] width 126 height 24
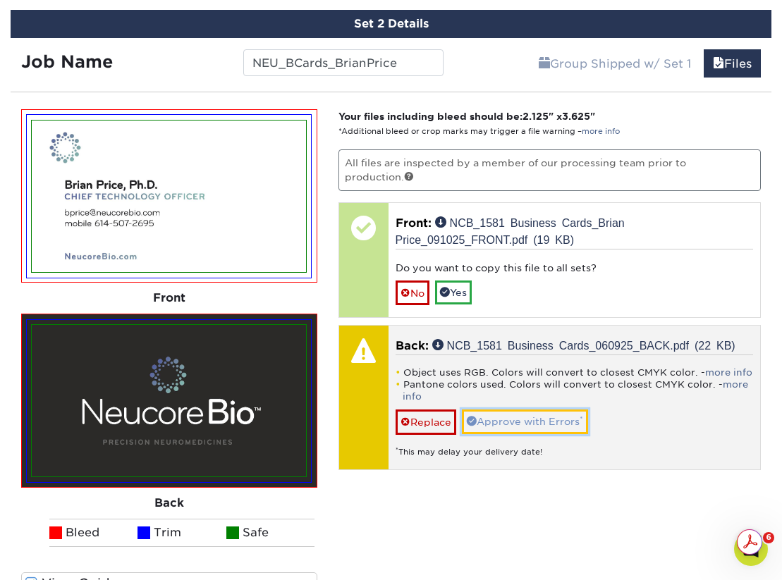
click at [525, 417] on link "Approve with Errors *" at bounding box center [525, 421] width 126 height 24
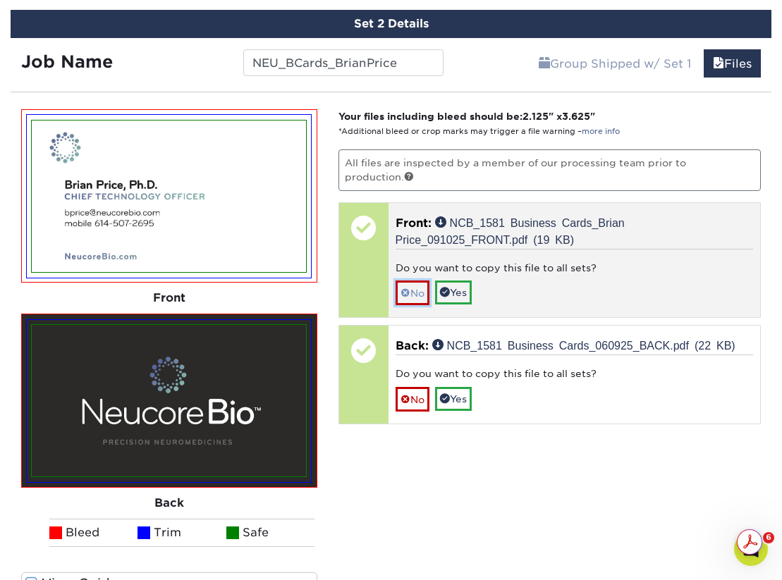
click at [408, 294] on span at bounding box center [405, 293] width 10 height 11
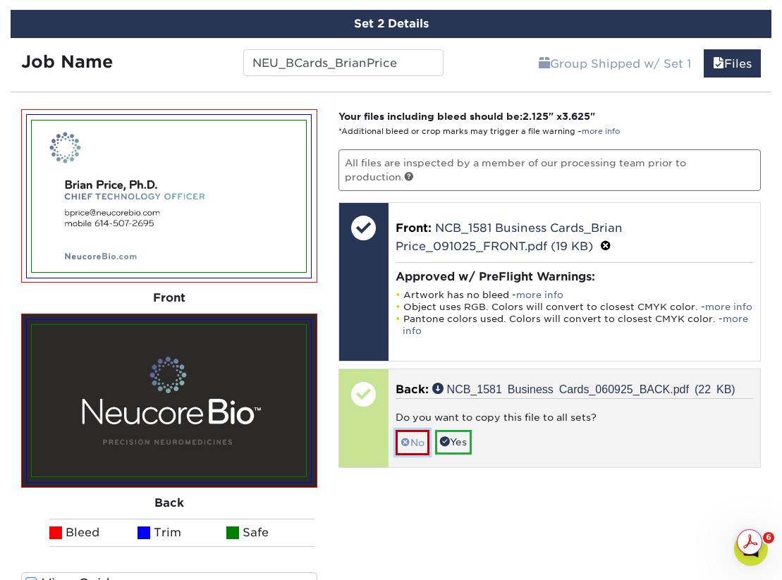
click at [414, 441] on link "No" at bounding box center [412, 442] width 34 height 25
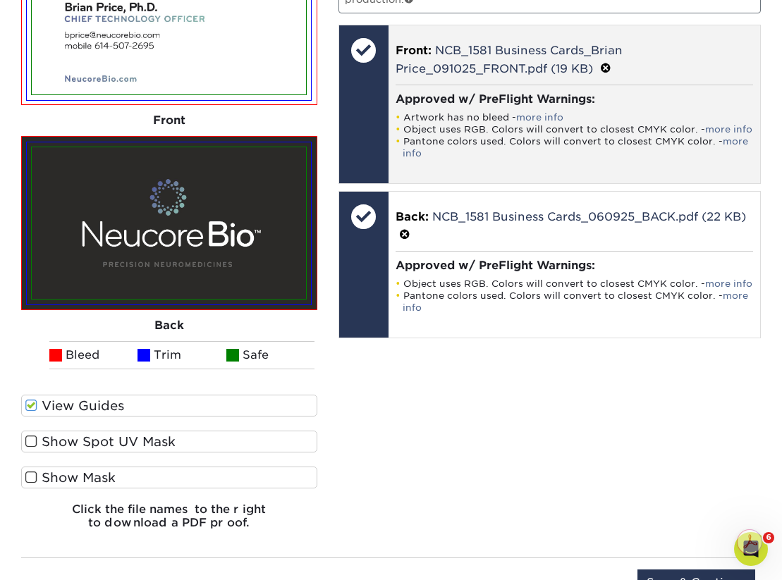
scroll to position [1250, 0]
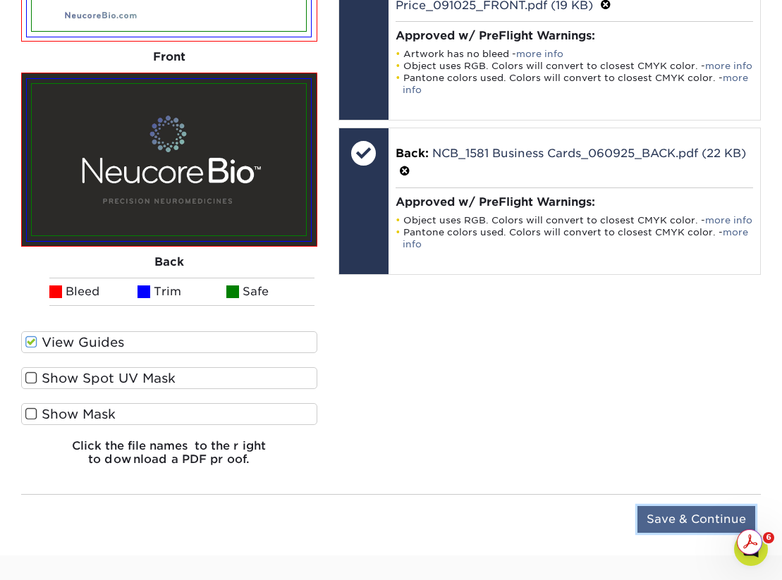
click at [677, 525] on input "Save & Continue" at bounding box center [696, 519] width 118 height 27
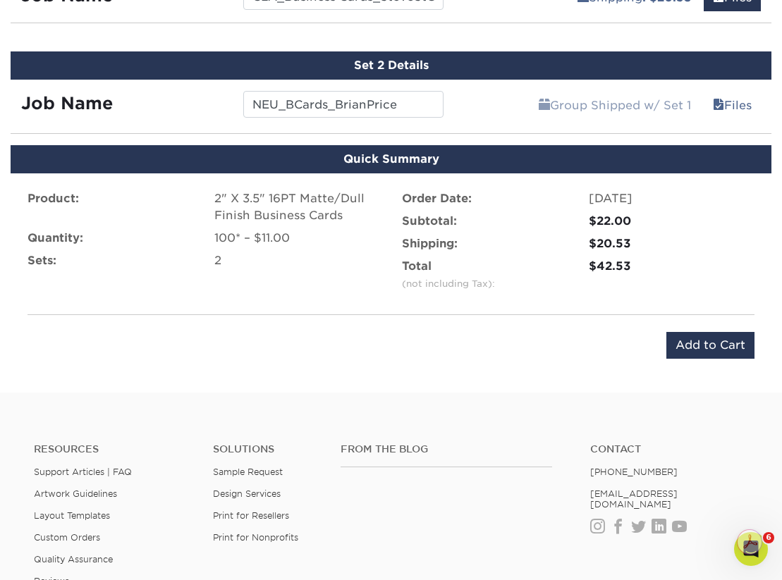
scroll to position [940, 0]
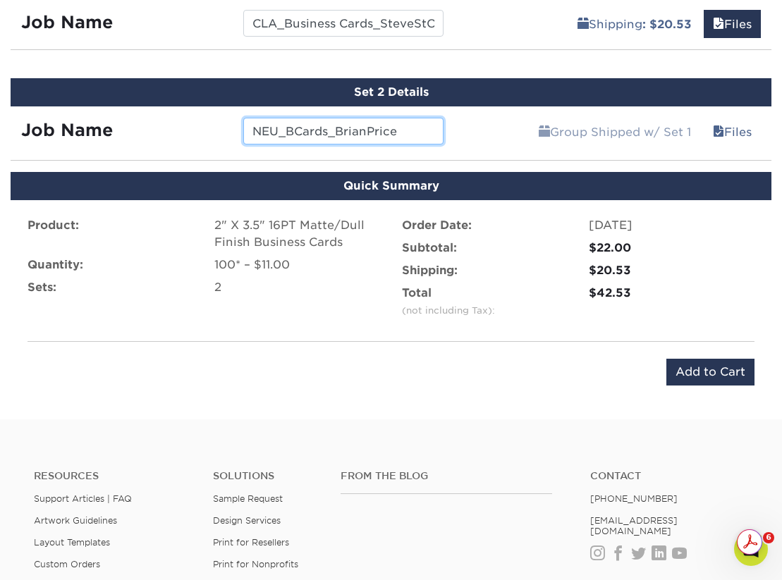
click at [295, 131] on input "NEU_BCards_BrianPrice" at bounding box center [343, 131] width 201 height 27
type input "NEU_Business Cards_BrianPrice"
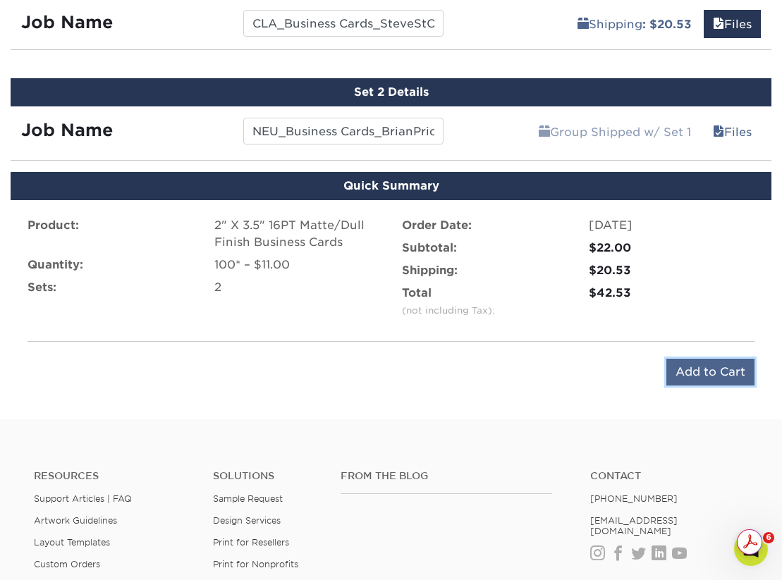
click at [685, 371] on input "Add to Cart" at bounding box center [710, 372] width 88 height 27
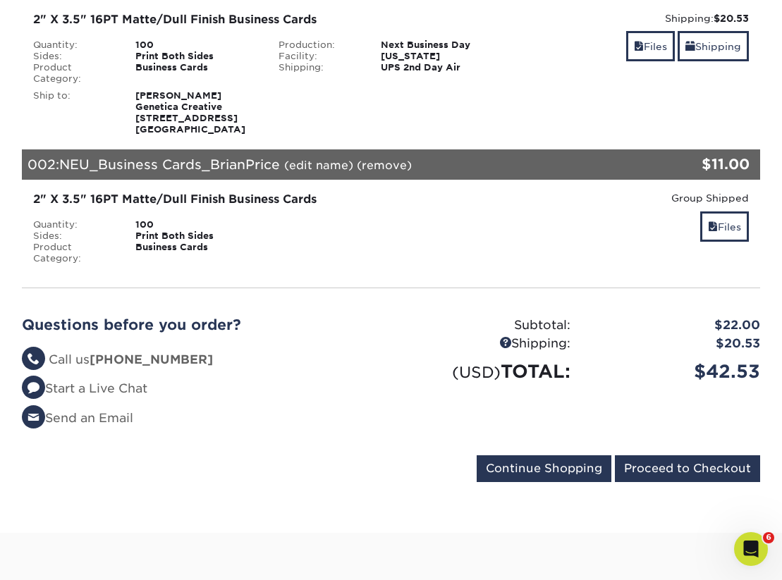
scroll to position [262, 0]
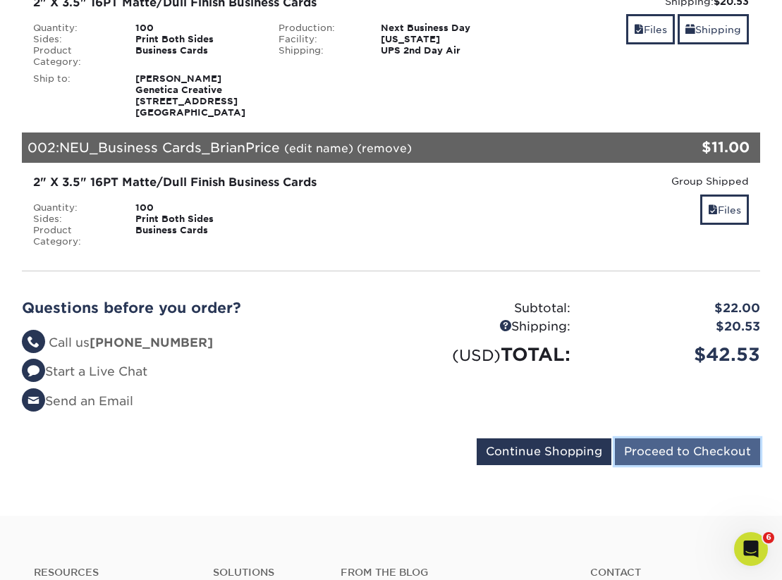
click at [670, 452] on input "Proceed to Checkout" at bounding box center [687, 451] width 145 height 27
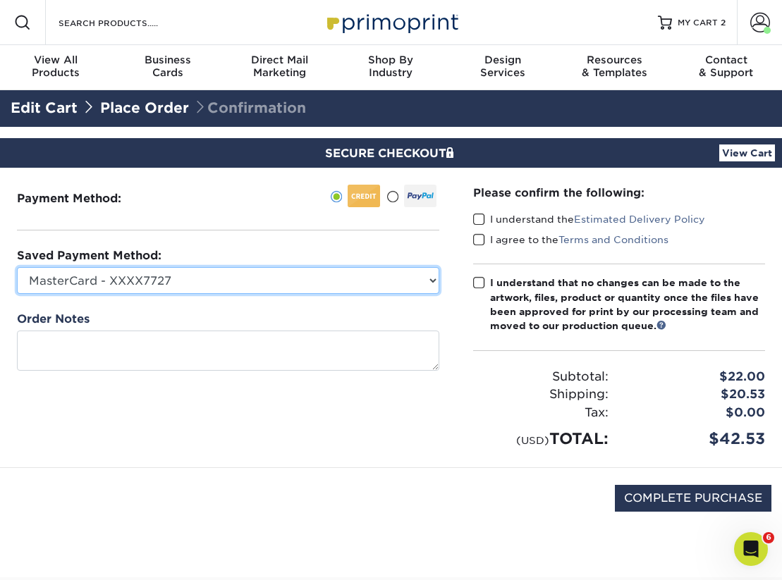
click at [330, 279] on select "MasterCard - XXXX7727 Visa - XXXX1542 New Credit Card" at bounding box center [228, 280] width 422 height 27
select select
click at [17, 267] on select "MasterCard - XXXX7727 Visa - XXXX1542 New Credit Card" at bounding box center [228, 280] width 422 height 27
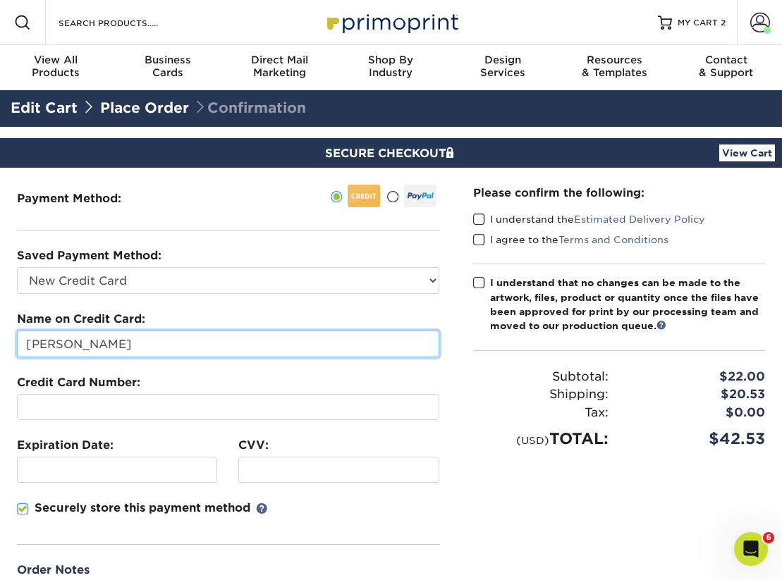
click at [277, 345] on input "[PERSON_NAME]" at bounding box center [228, 344] width 422 height 27
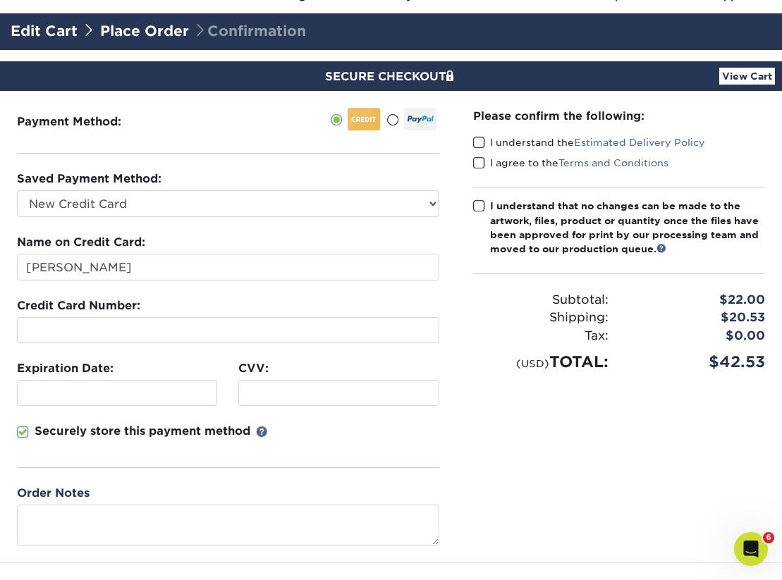
scroll to position [48, 0]
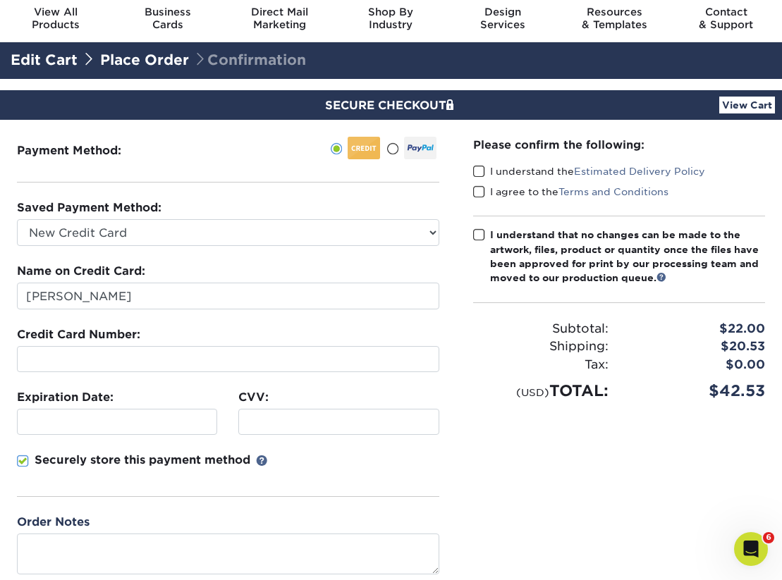
click at [474, 168] on span at bounding box center [479, 171] width 12 height 13
click at [0, 0] on input "I understand the Estimated Delivery Policy" at bounding box center [0, 0] width 0 height 0
click at [475, 190] on span at bounding box center [479, 191] width 12 height 13
click at [0, 0] on input "I agree to the Terms and Conditions" at bounding box center [0, 0] width 0 height 0
click at [472, 235] on div "Please confirm the following: I understand the Estimated Delivery Policy I agre…" at bounding box center [619, 356] width 326 height 472
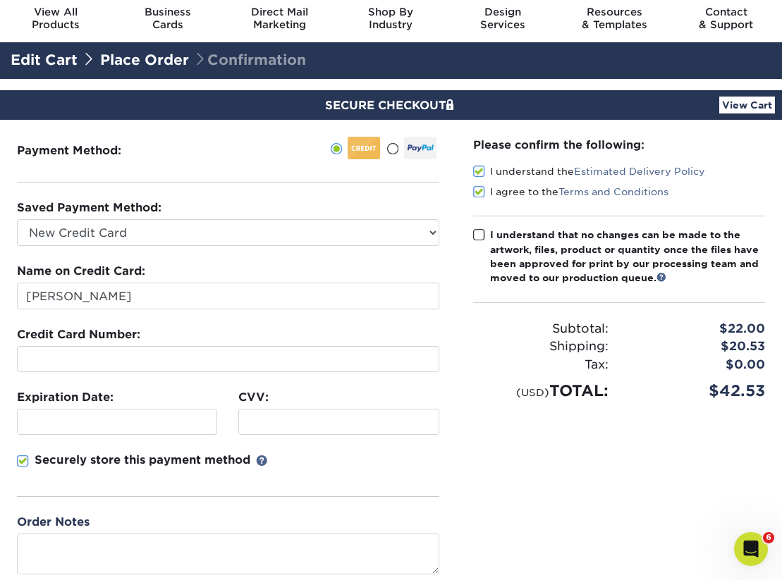
click at [480, 235] on span at bounding box center [479, 234] width 12 height 13
click at [0, 0] on input "I understand that no changes can be made to the artwork, files, product or quan…" at bounding box center [0, 0] width 0 height 0
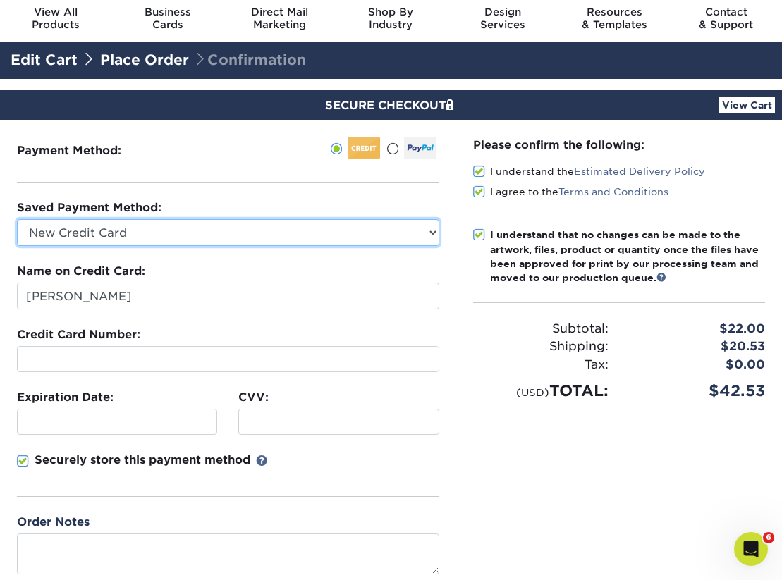
click at [414, 230] on select "MasterCard - XXXX7727 Visa - XXXX1542 New Credit Card" at bounding box center [228, 232] width 422 height 27
click at [17, 219] on select "MasterCard - XXXX7727 Visa - XXXX1542 New Credit Card" at bounding box center [228, 232] width 422 height 27
click at [420, 225] on select "MasterCard - XXXX7727 Visa - XXXX1542 New Credit Card" at bounding box center [228, 232] width 422 height 27
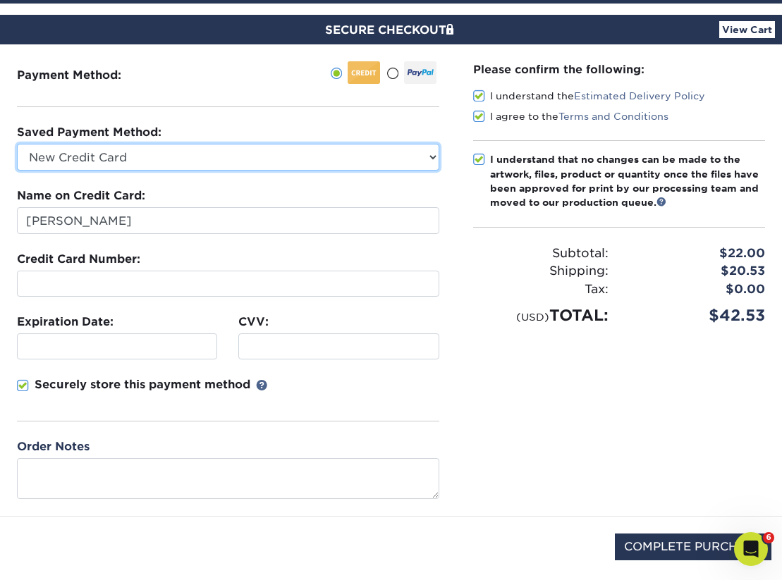
scroll to position [183, 0]
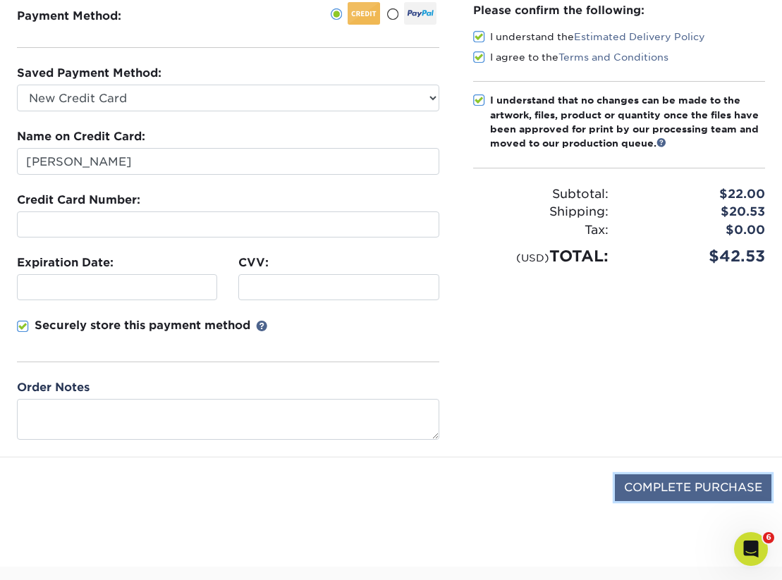
click at [687, 480] on input "COMPLETE PURCHASE" at bounding box center [693, 487] width 156 height 27
type input "PROCESSING, PLEASE WAIT..."
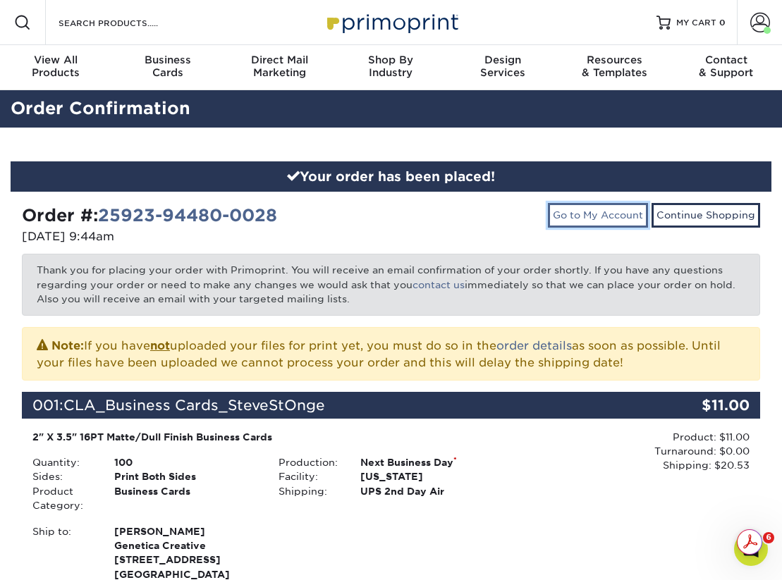
click at [593, 216] on link "Go to My Account" at bounding box center [598, 215] width 100 height 24
